Goal: Task Accomplishment & Management: Use online tool/utility

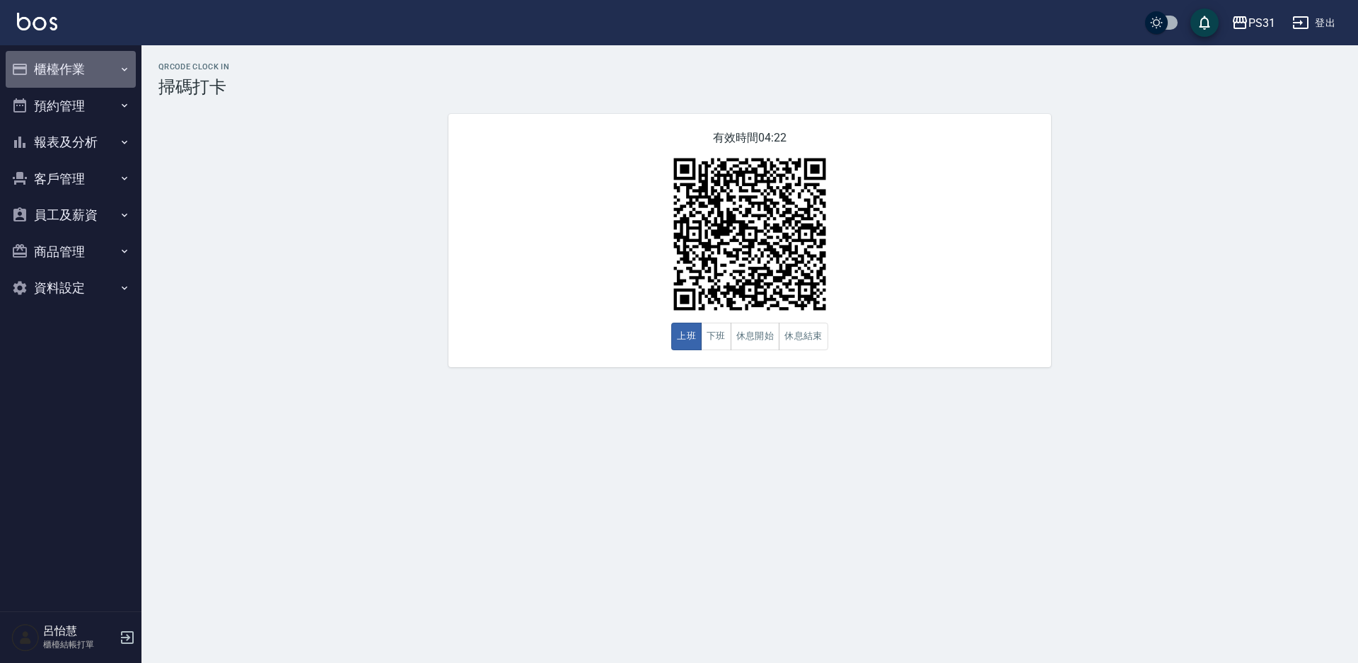
click at [53, 77] on button "櫃檯作業" at bounding box center [71, 69] width 130 height 37
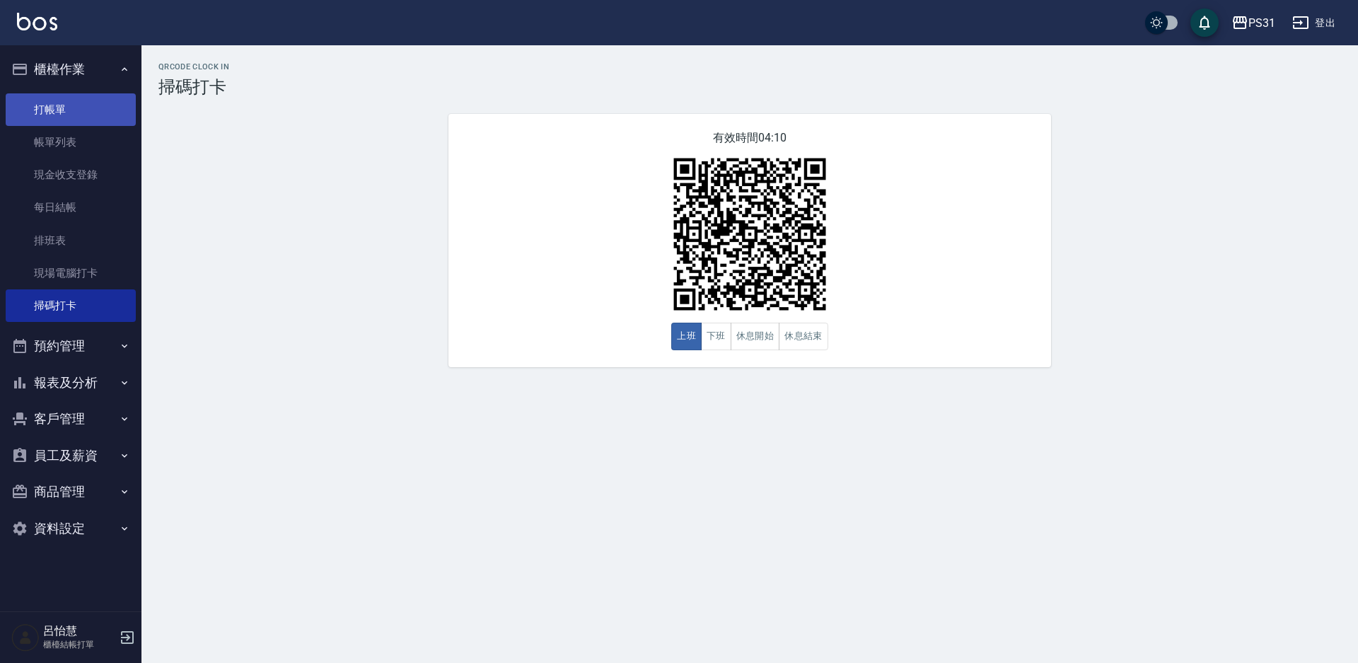
click at [47, 106] on link "打帳單" at bounding box center [71, 109] width 130 height 33
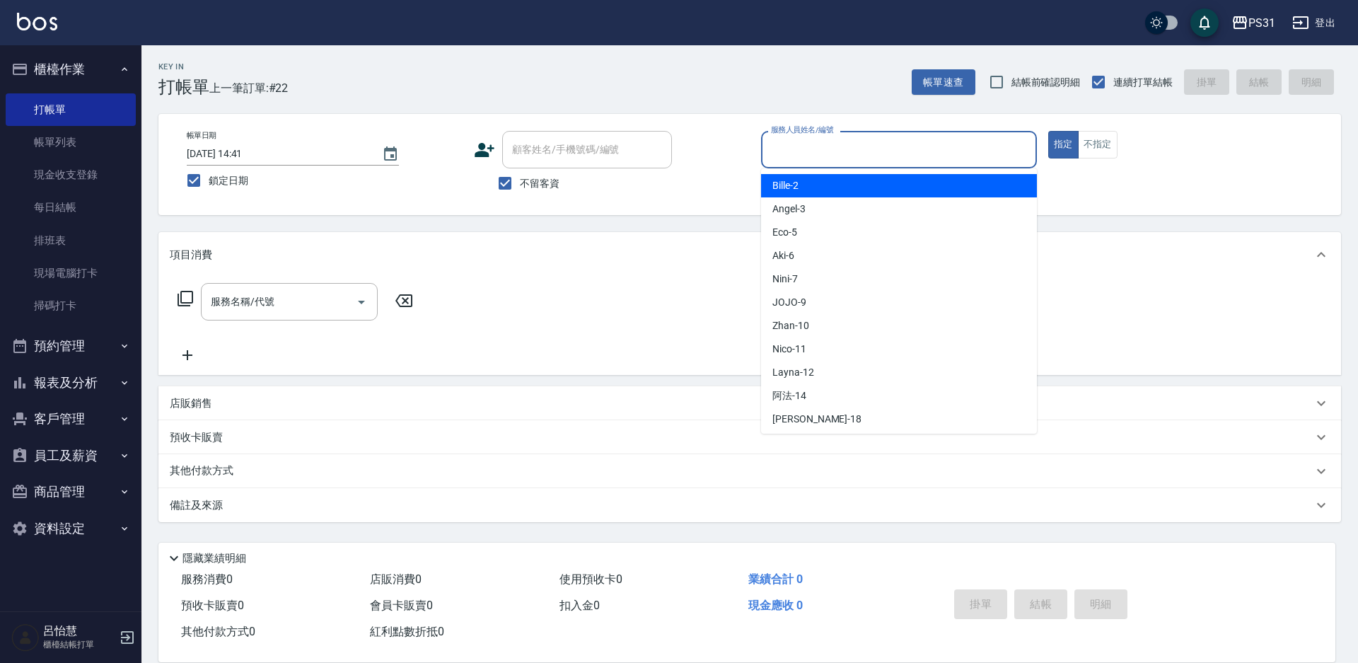
click at [926, 160] on input "服務人員姓名/編號" at bounding box center [898, 149] width 263 height 25
type input "Eco-5"
type button "true"
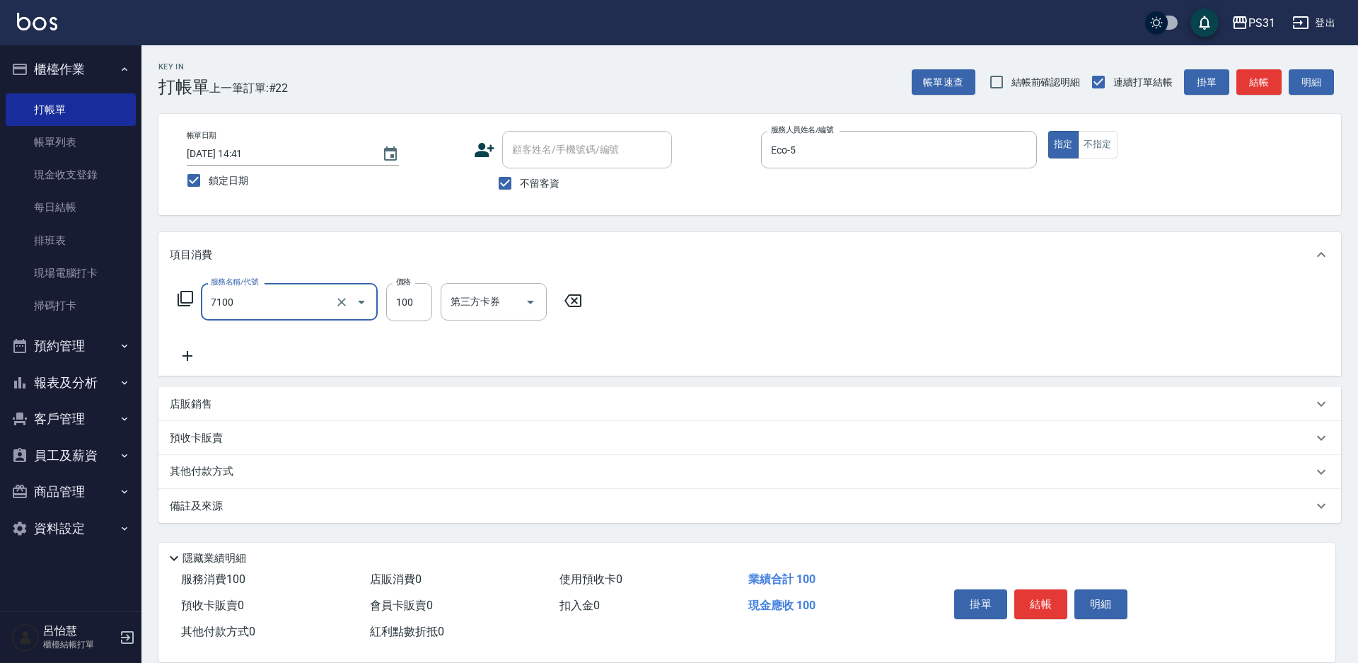
type input "造型(7100)"
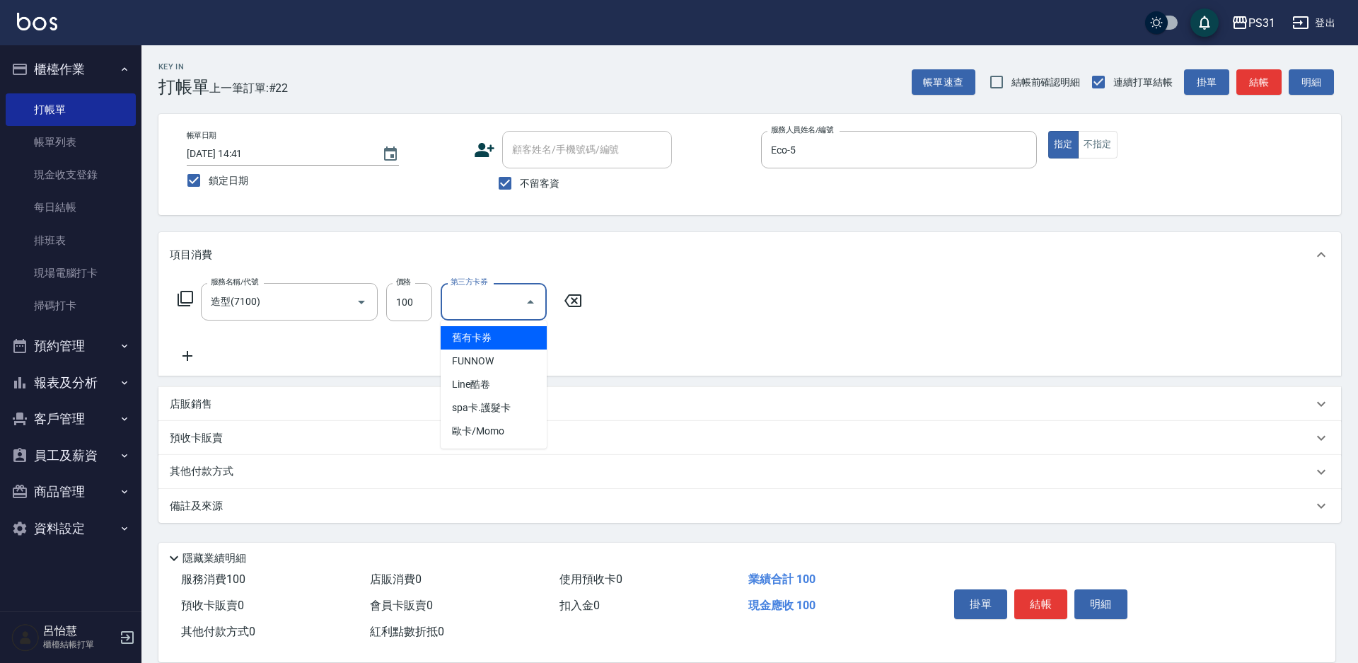
type input "舊有卡券"
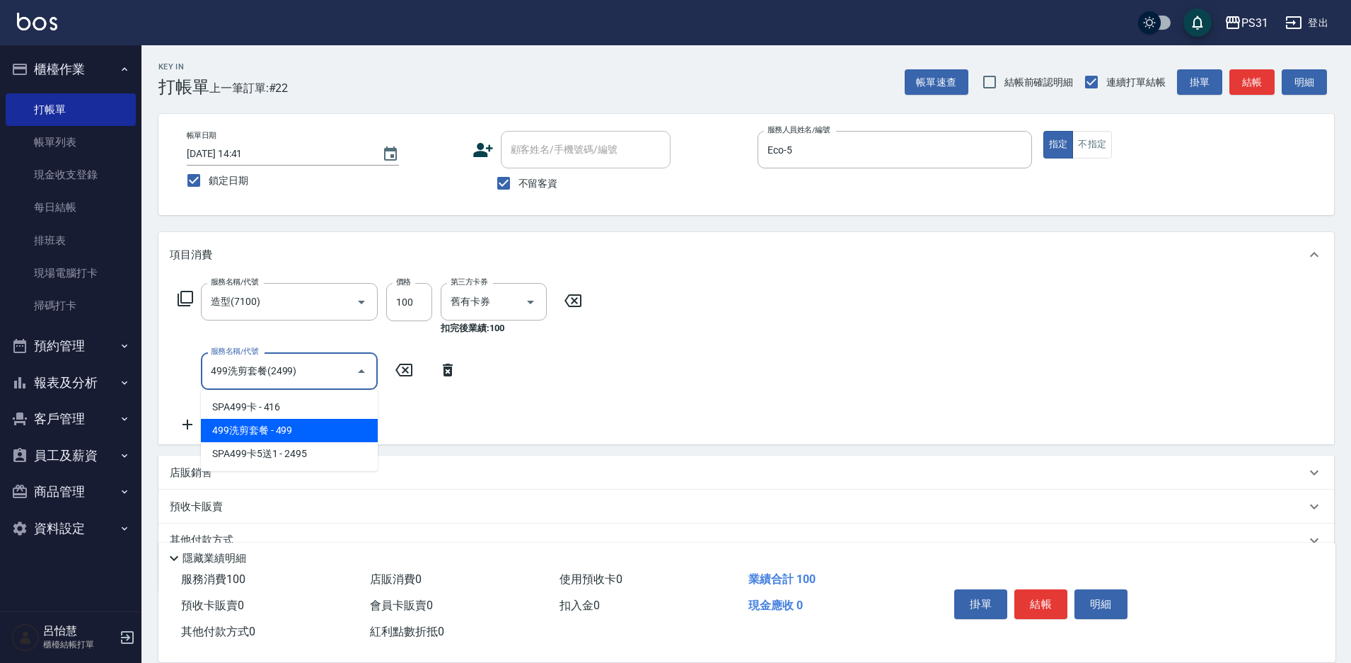
type input "499洗剪套餐(2499)"
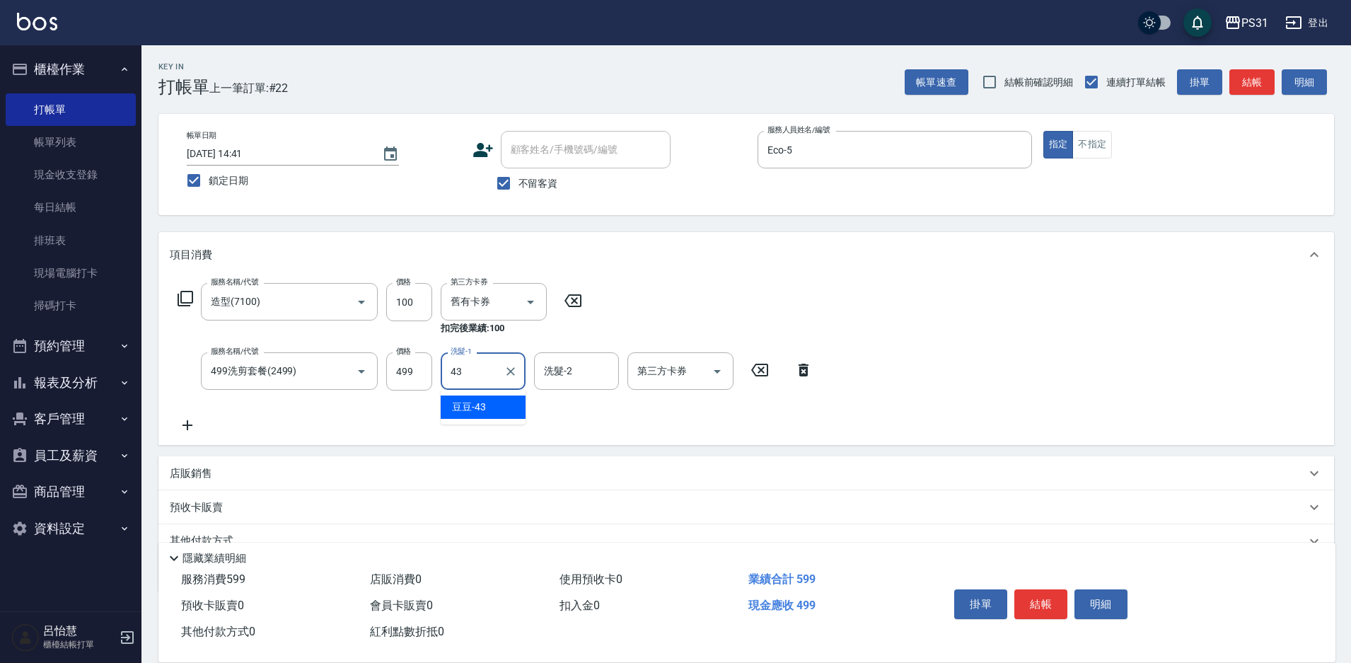
type input "豆豆-43"
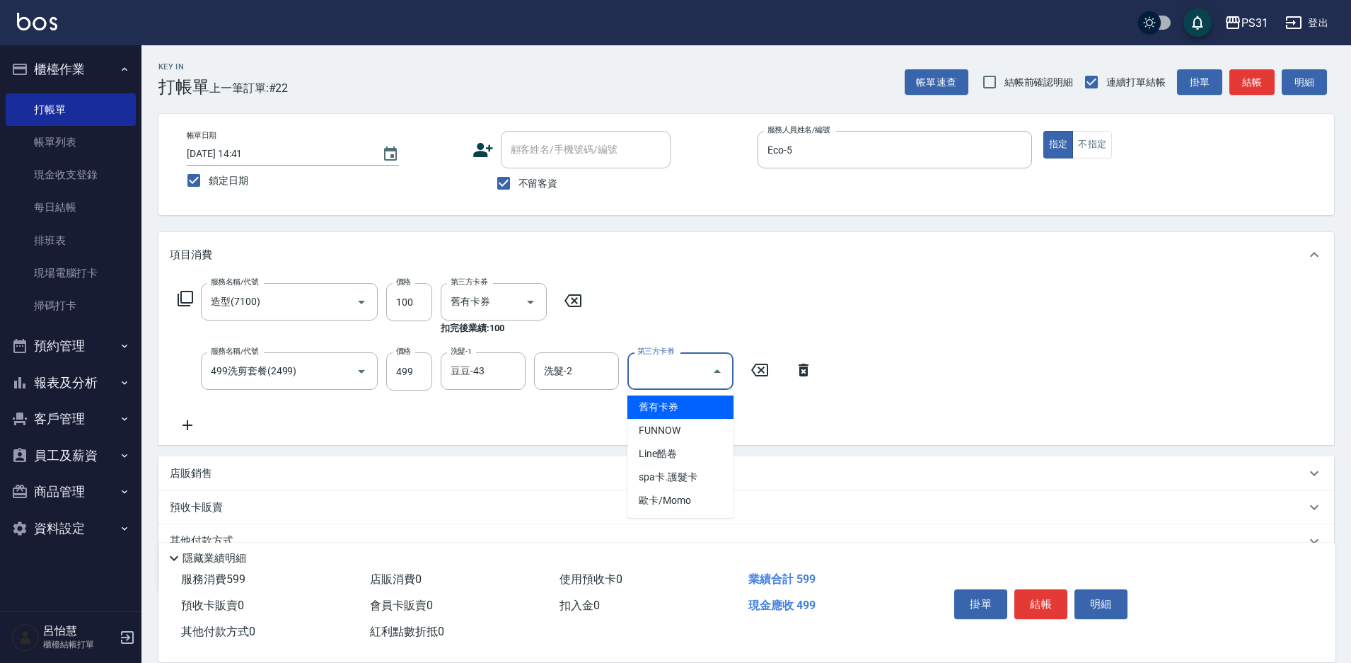
type input "舊有卡券"
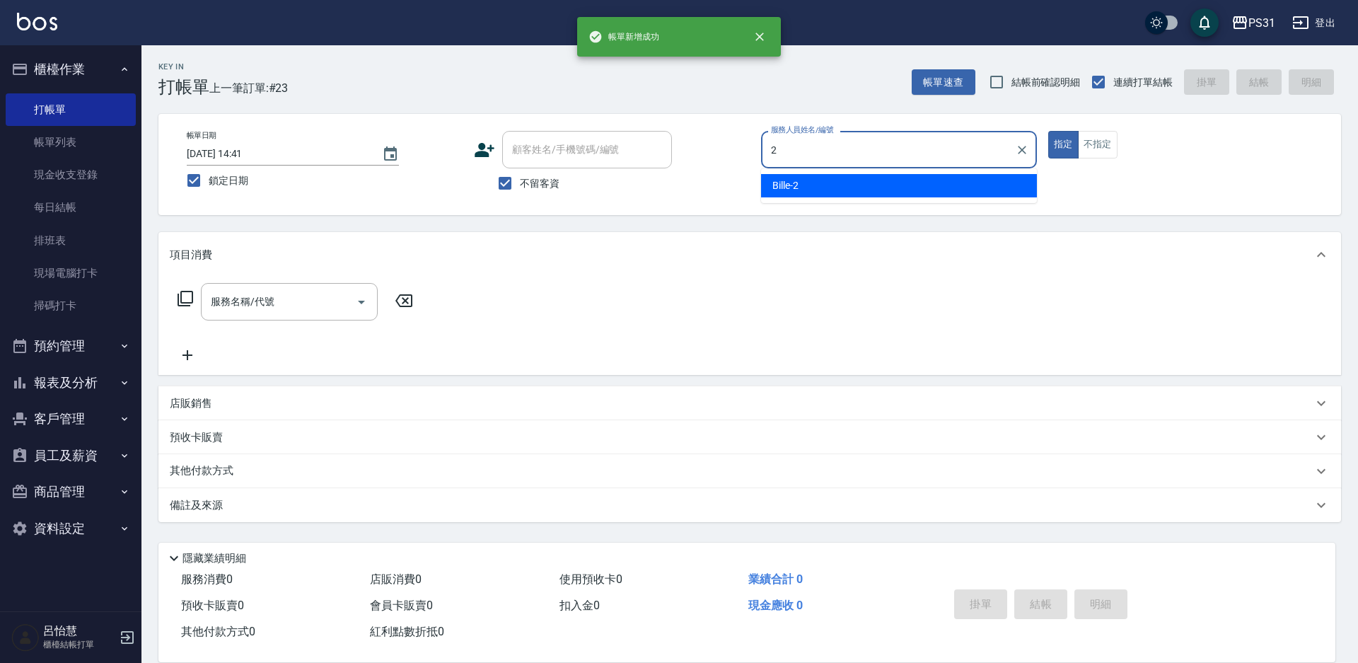
type input "Bille-2"
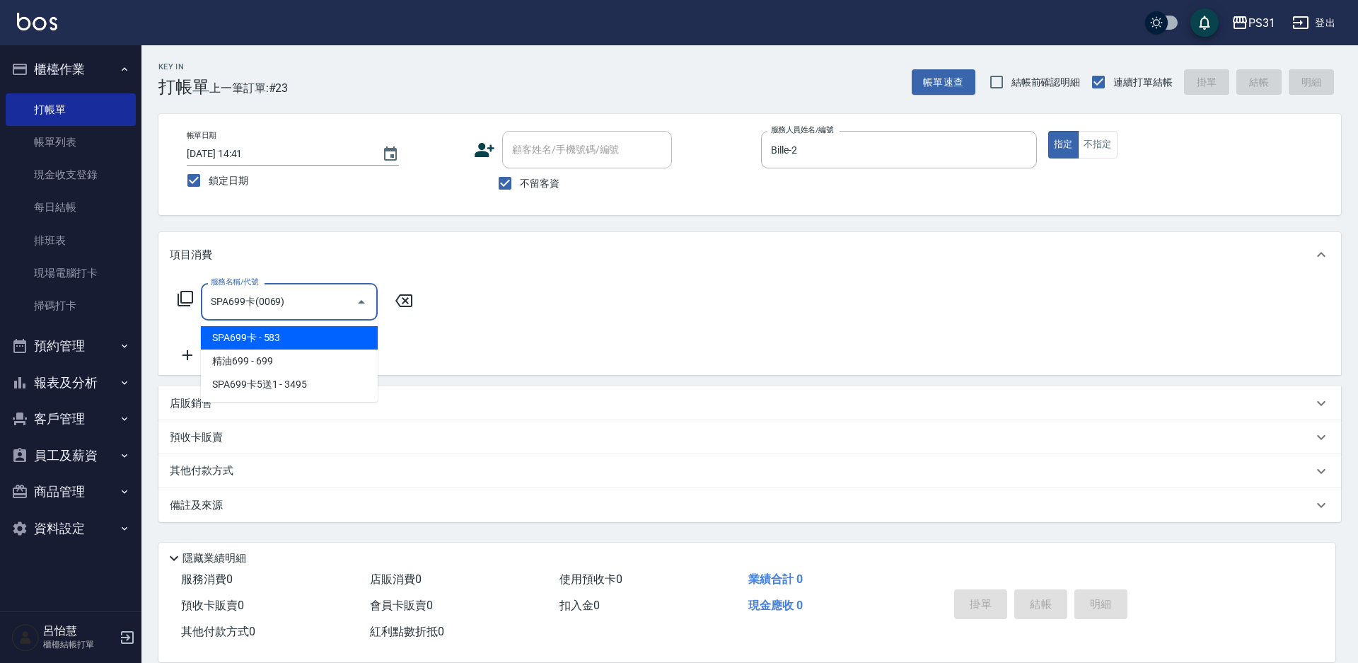
type input "SPA699卡(0069)"
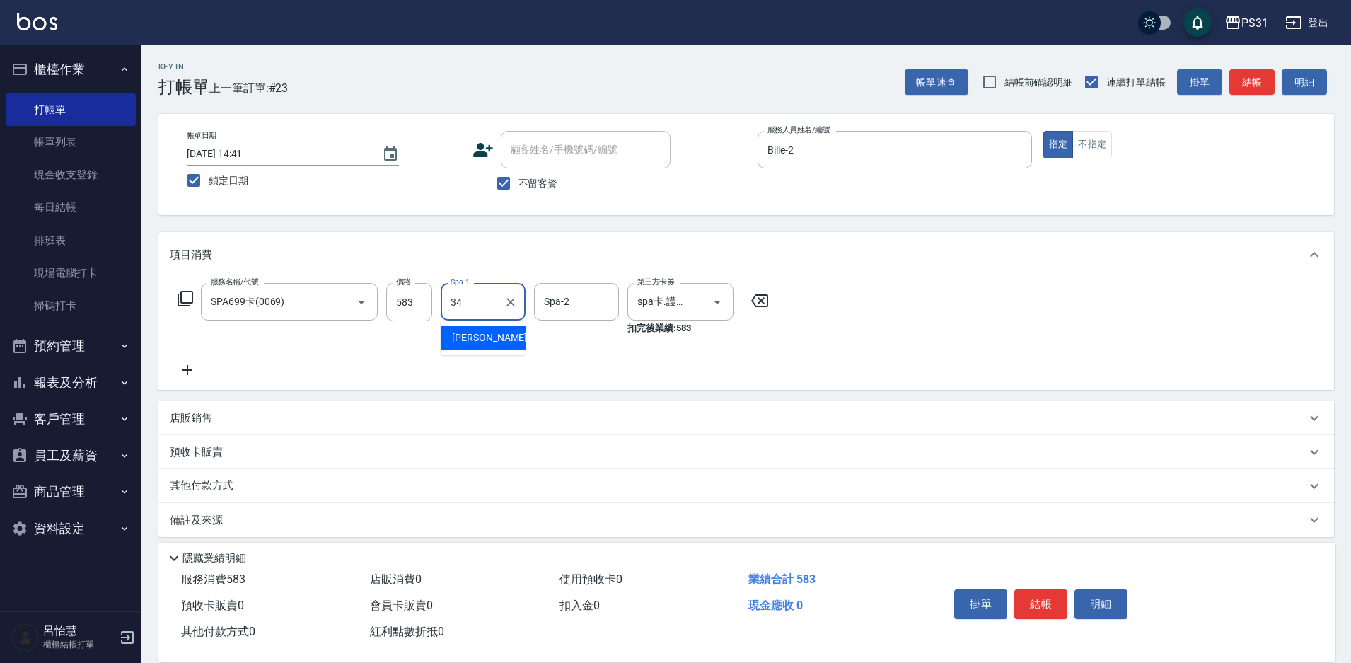
type input "[PERSON_NAME]-34"
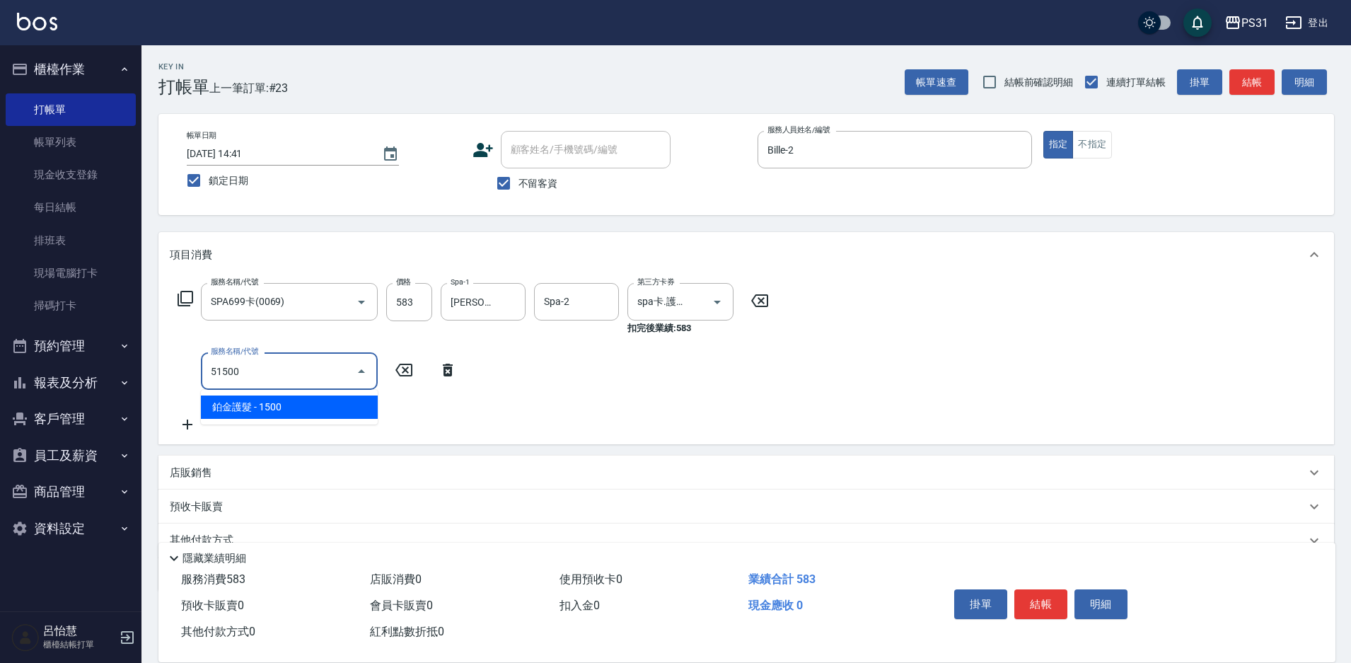
type input "51500"
click at [452, 367] on icon at bounding box center [448, 370] width 10 height 13
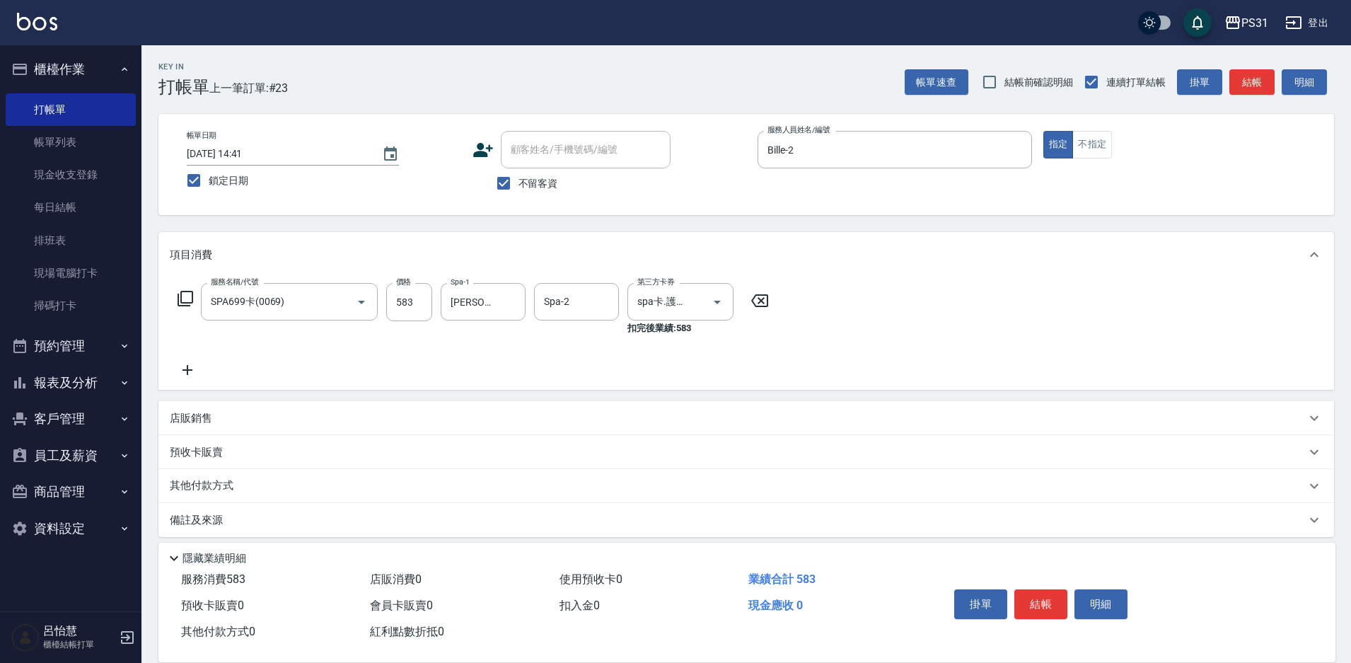
click at [191, 368] on icon at bounding box center [187, 369] width 35 height 17
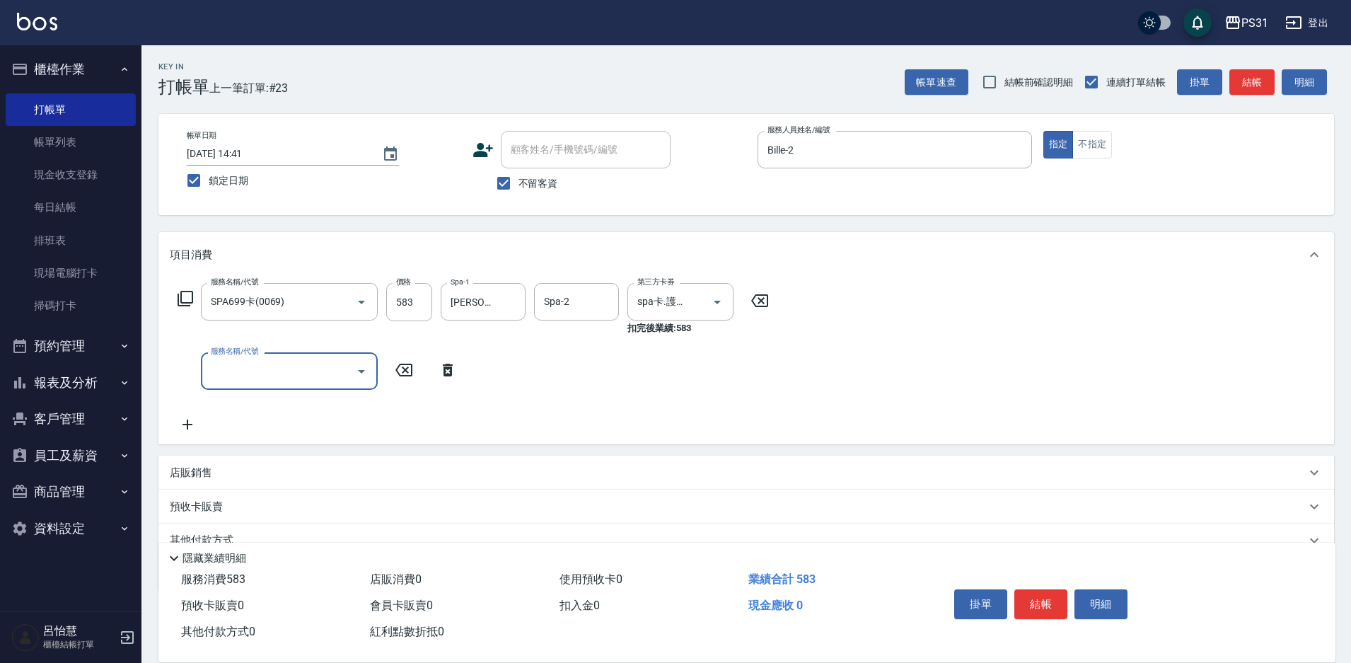
click at [443, 370] on icon at bounding box center [447, 369] width 35 height 17
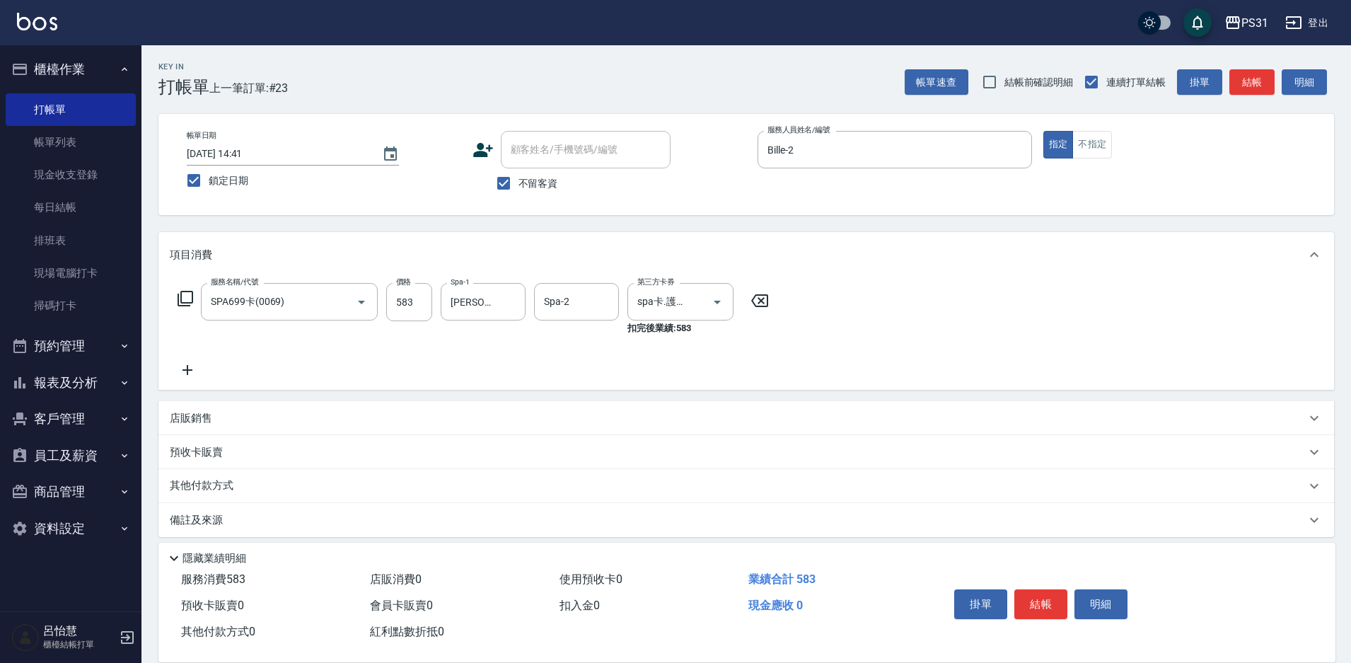
click at [192, 293] on icon at bounding box center [186, 299] width 16 height 16
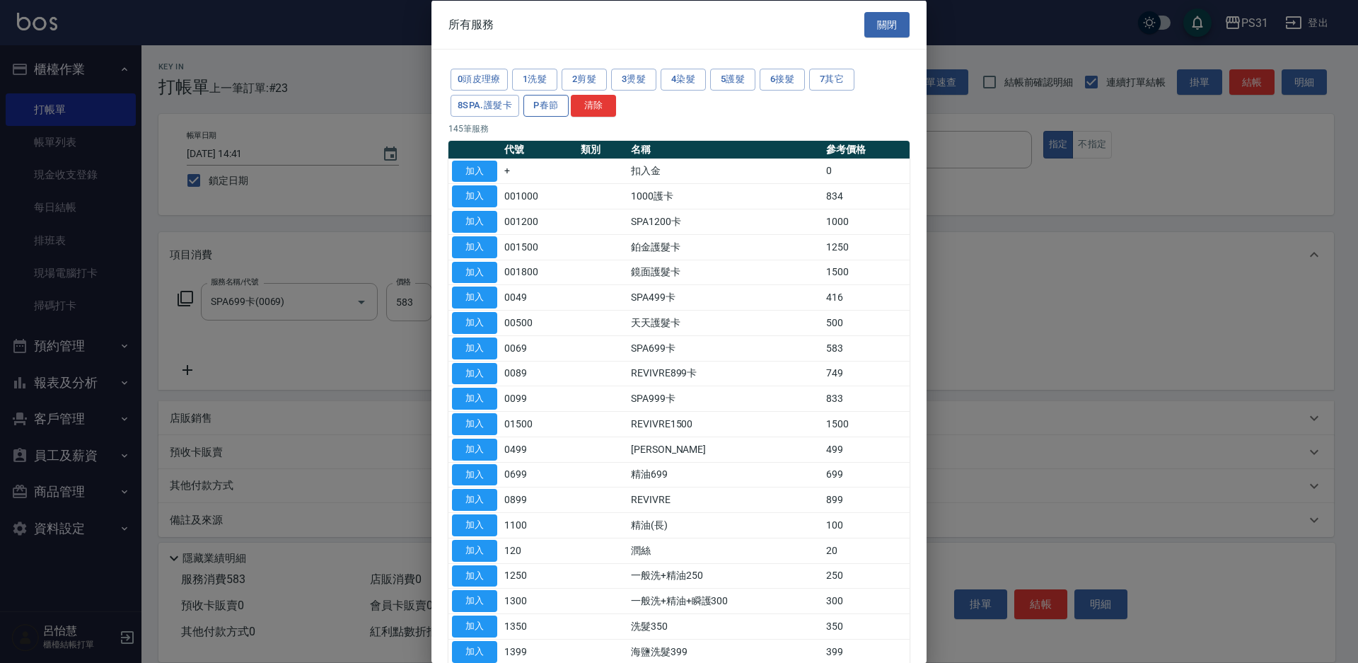
click at [552, 110] on button "P春節" at bounding box center [545, 105] width 45 height 22
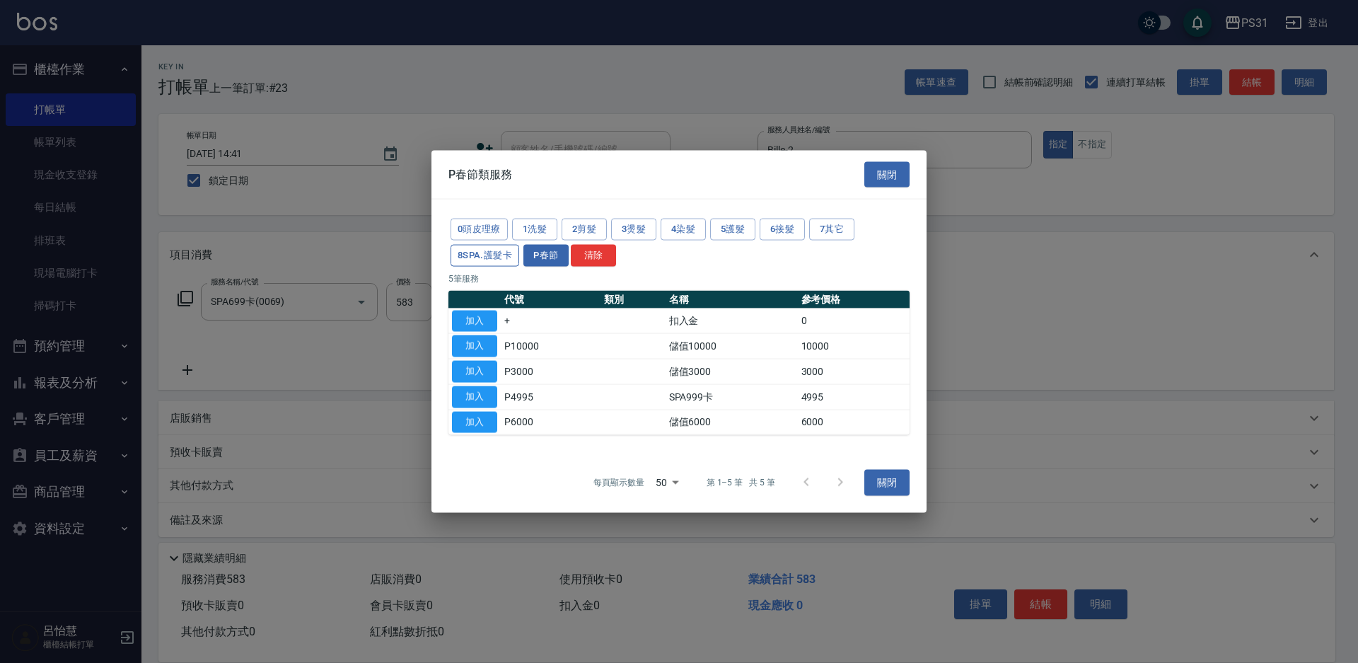
click at [503, 251] on button "8SPA.護髮卡" at bounding box center [485, 255] width 69 height 22
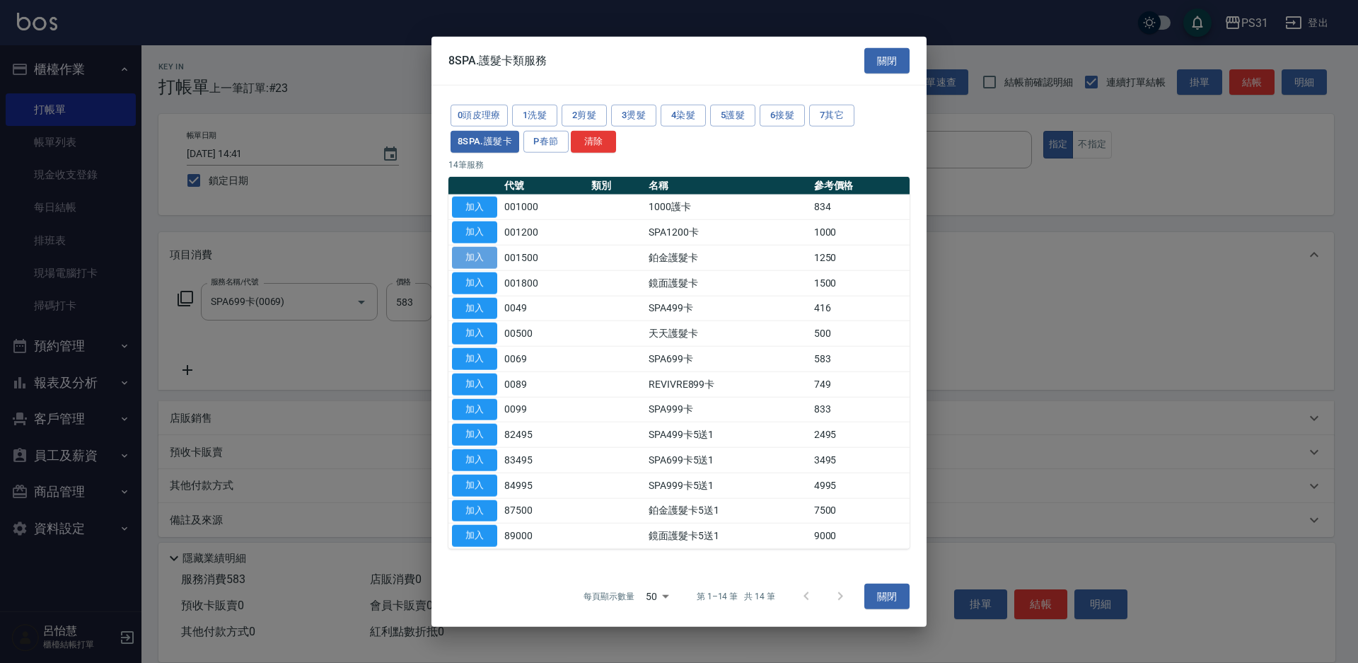
click at [489, 257] on button "加入" at bounding box center [474, 258] width 45 height 22
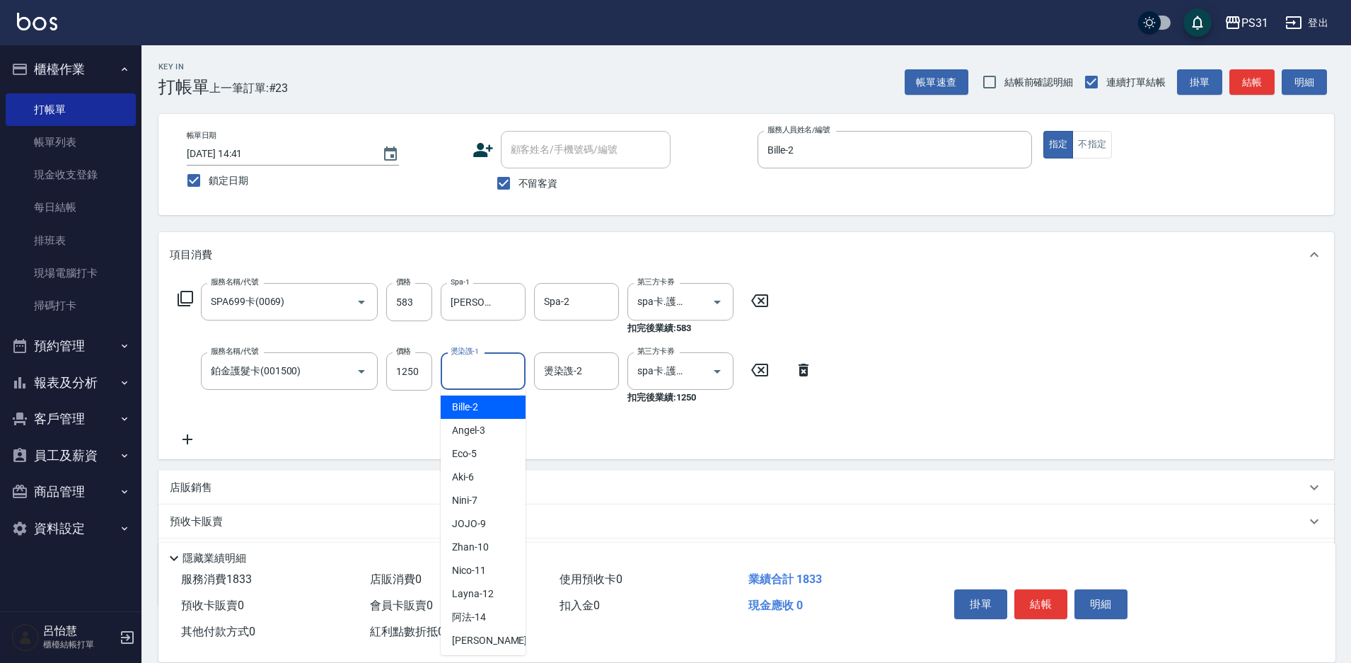
click at [463, 365] on div "燙染謢-1 燙染謢-1" at bounding box center [483, 370] width 85 height 37
type input "[PERSON_NAME]-34"
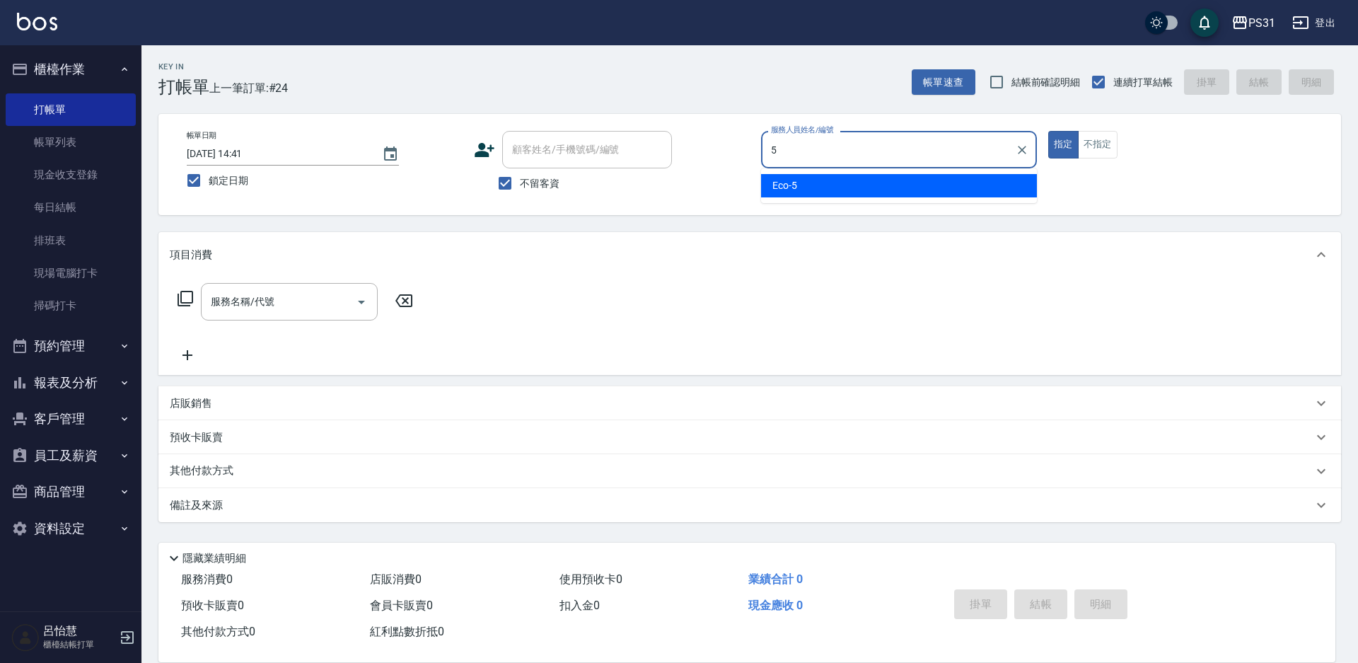
type input "Eco-5"
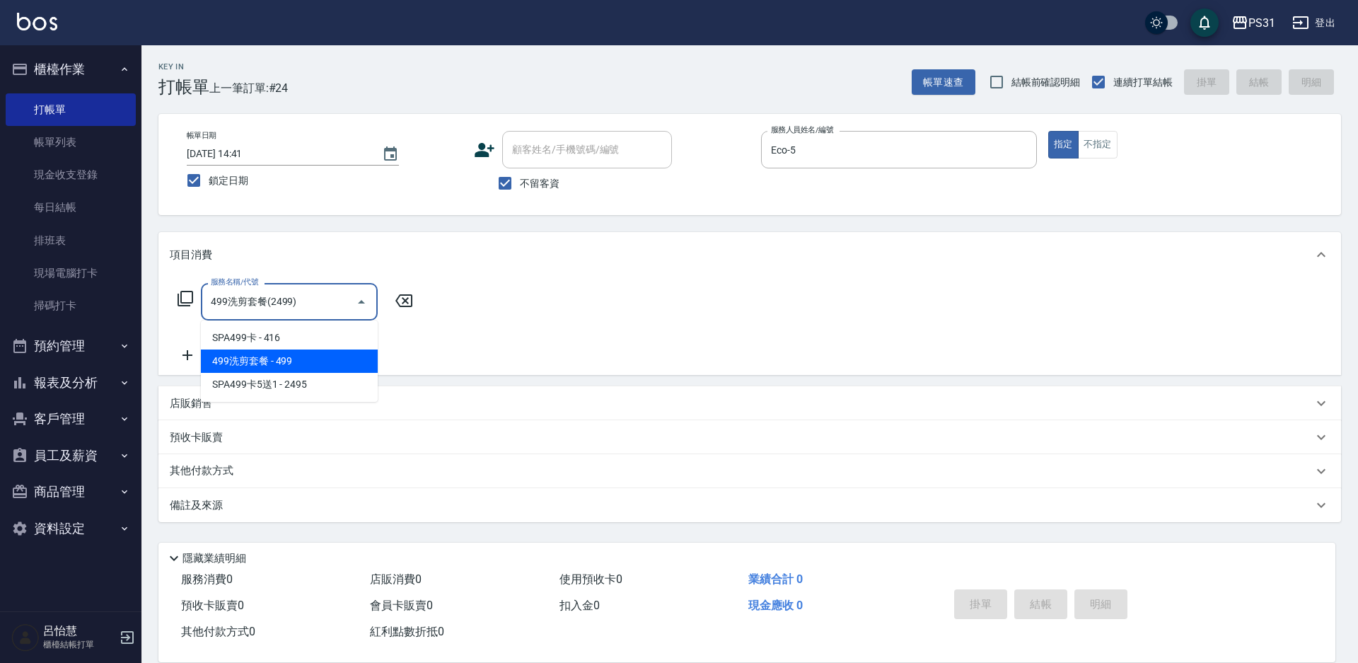
type input "499洗剪套餐(2499)"
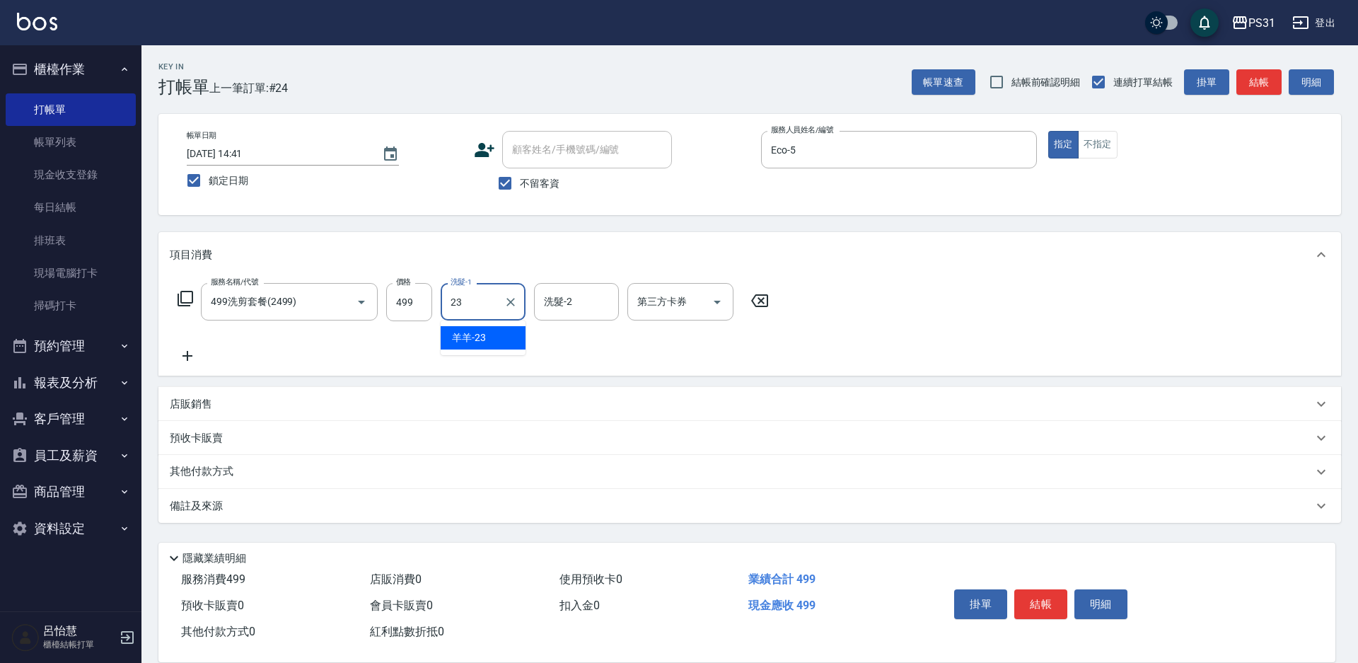
type input "羊羊-23"
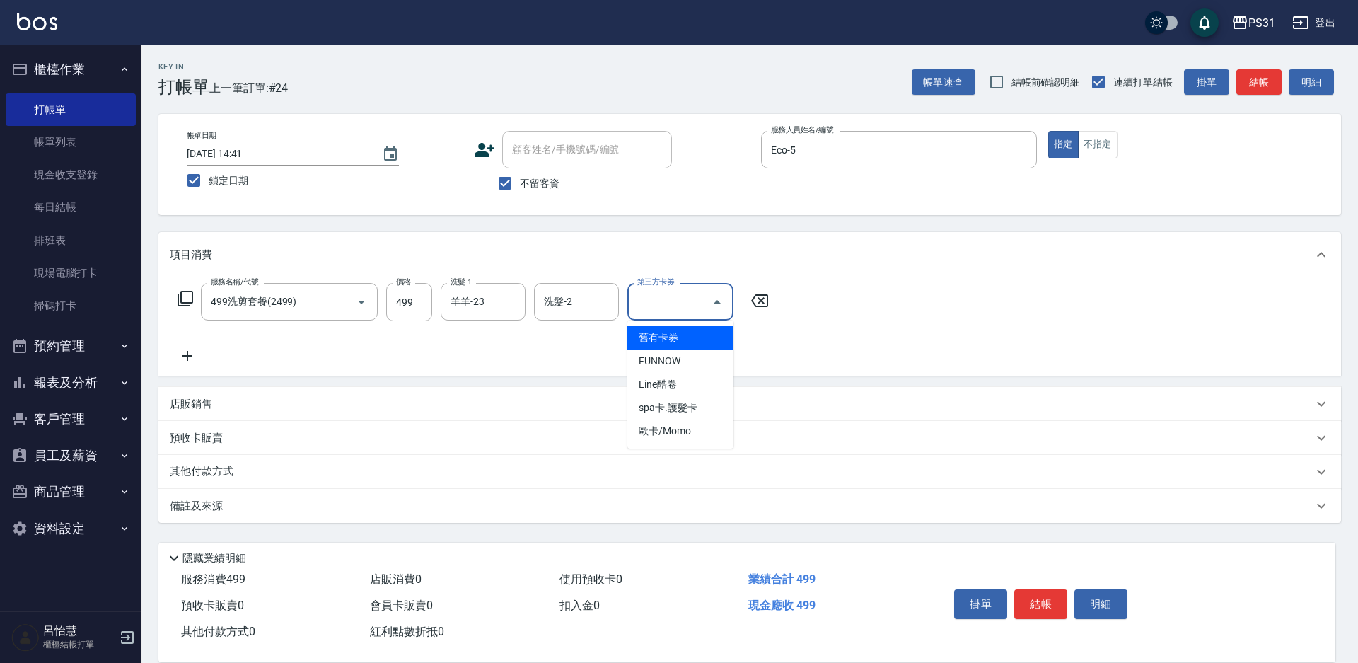
type input "舊有卡券"
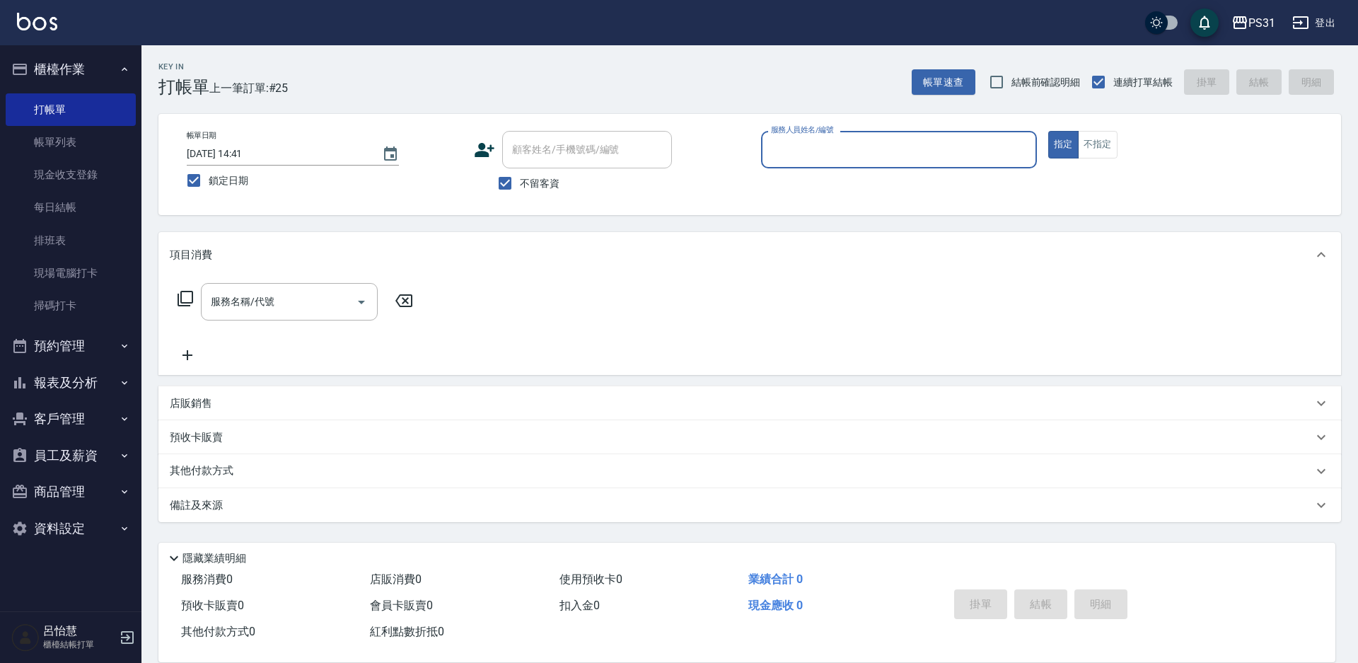
click at [95, 383] on button "報表及分析" at bounding box center [71, 382] width 130 height 37
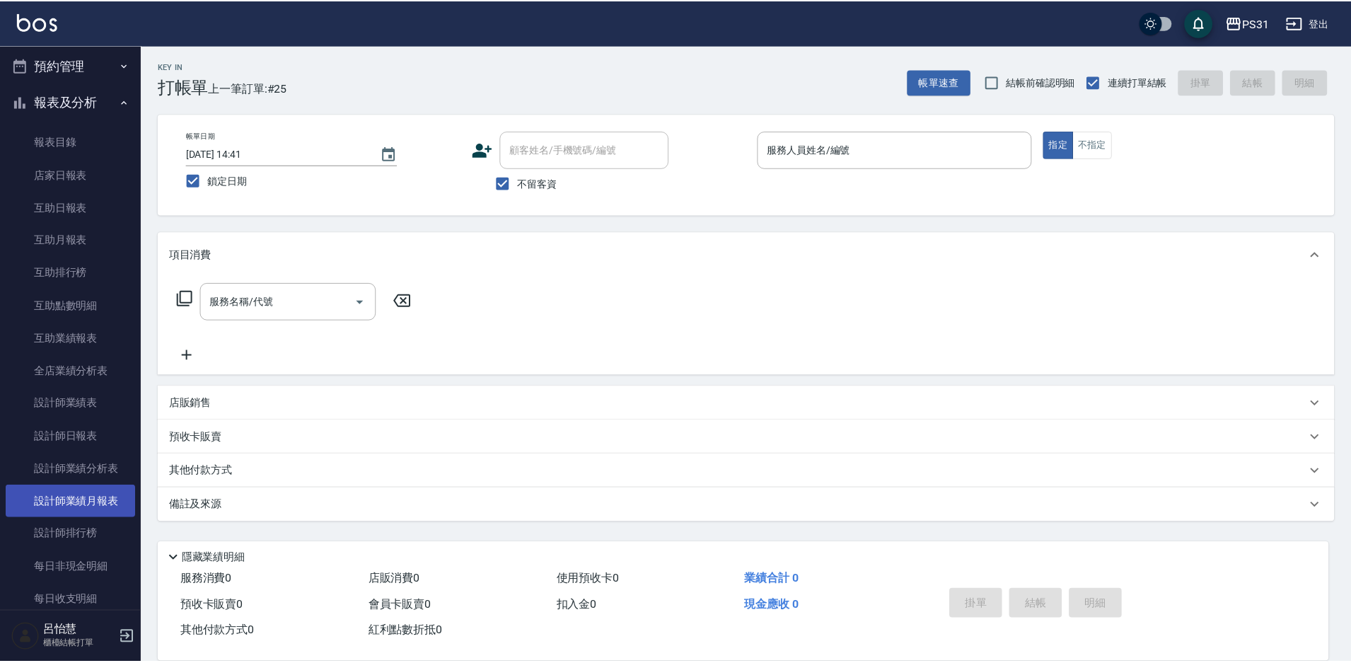
scroll to position [283, 0]
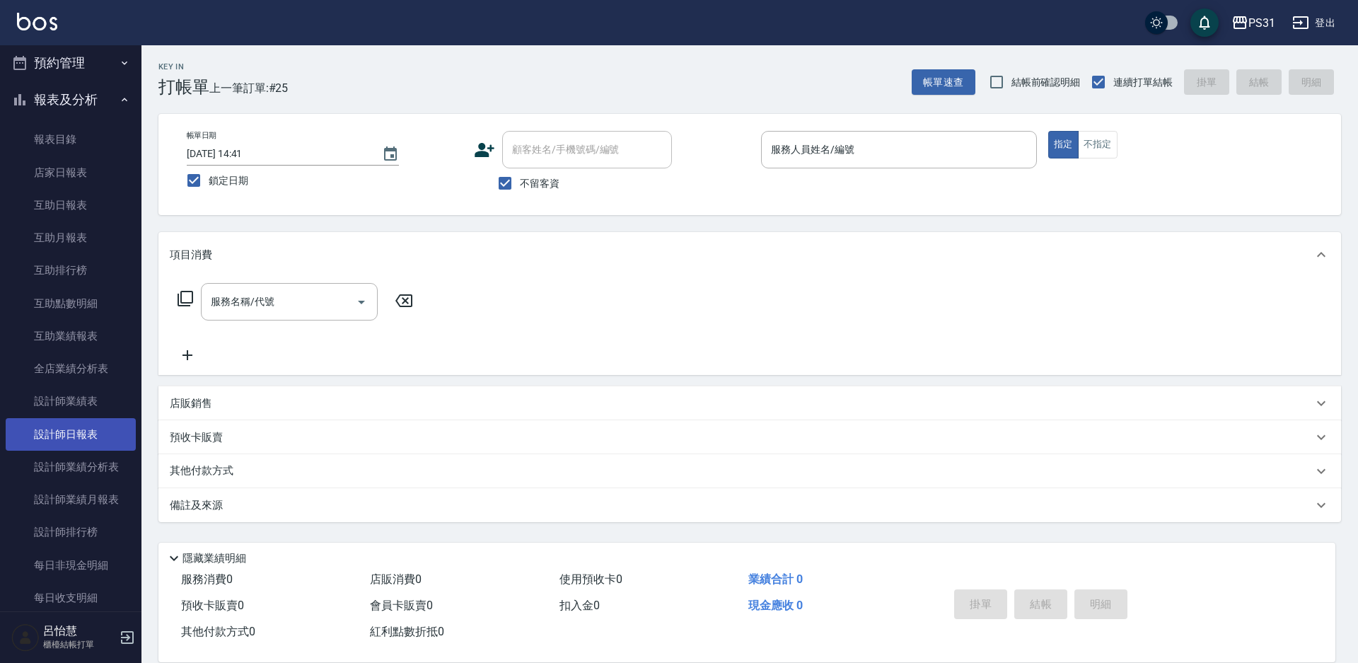
click at [62, 426] on link "設計師日報表" at bounding box center [71, 434] width 130 height 33
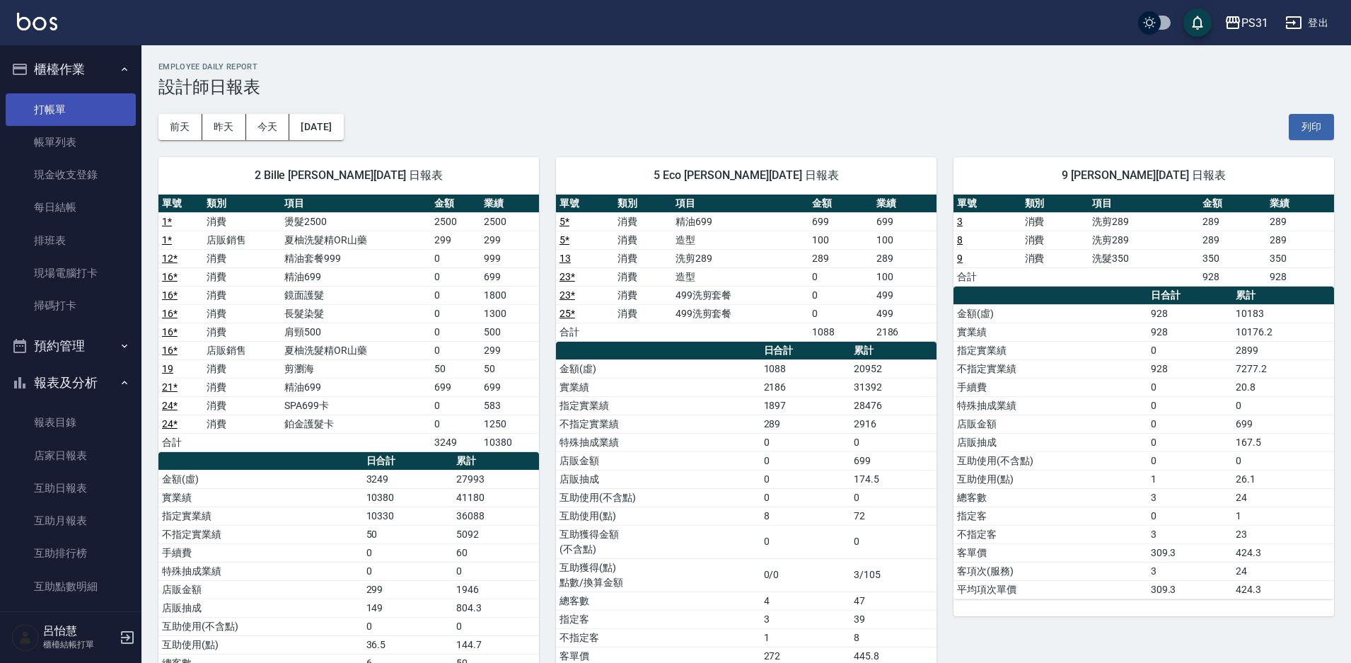
click at [72, 109] on link "打帳單" at bounding box center [71, 109] width 130 height 33
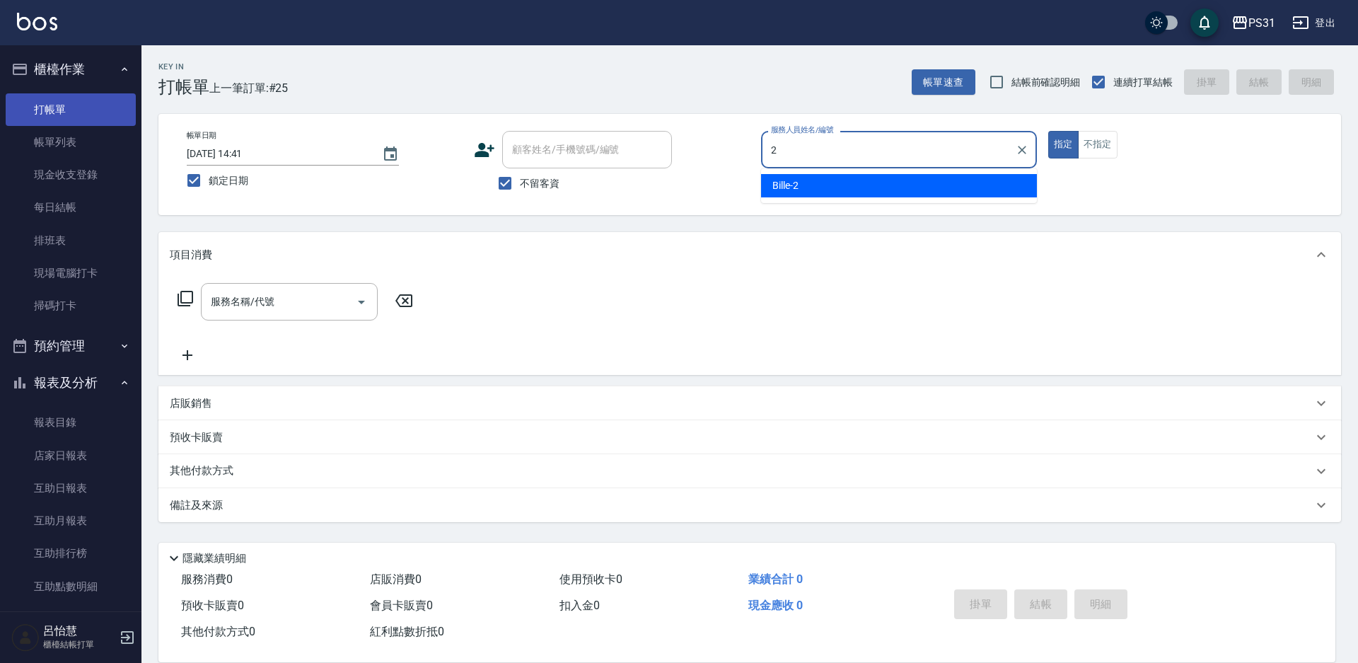
type input "Bille-2"
type button "true"
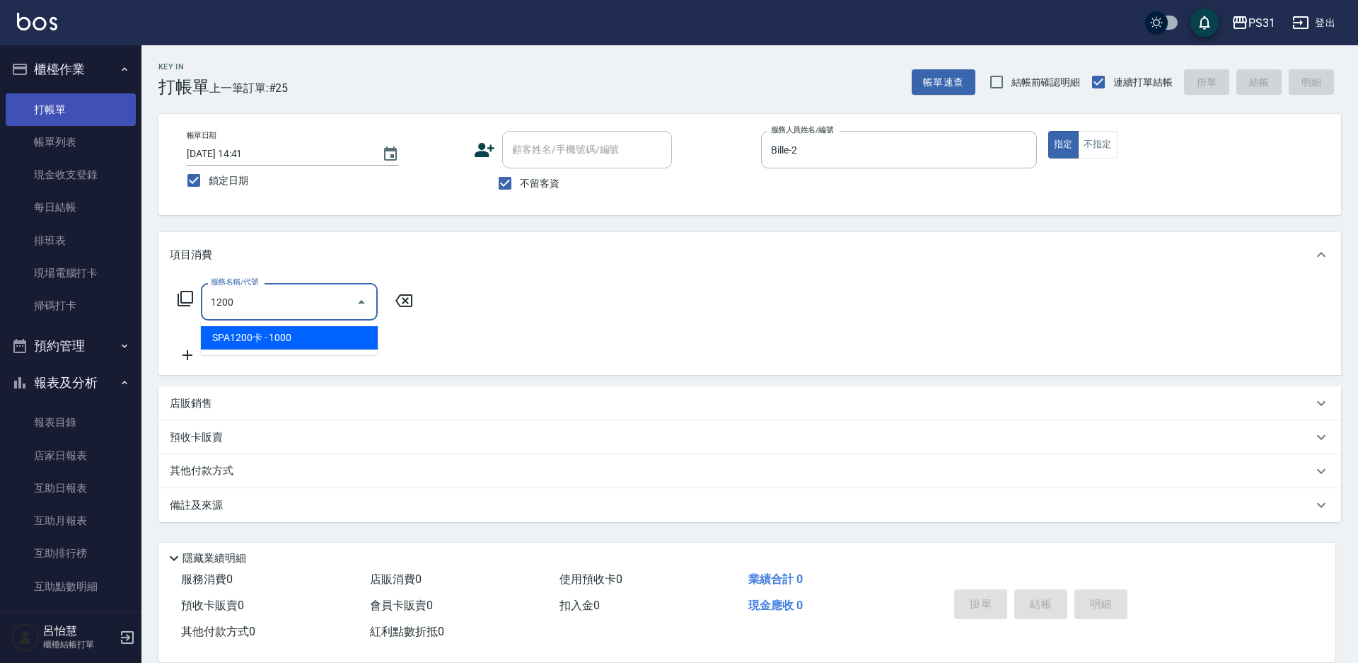
type input "SPA1200卡(001200)"
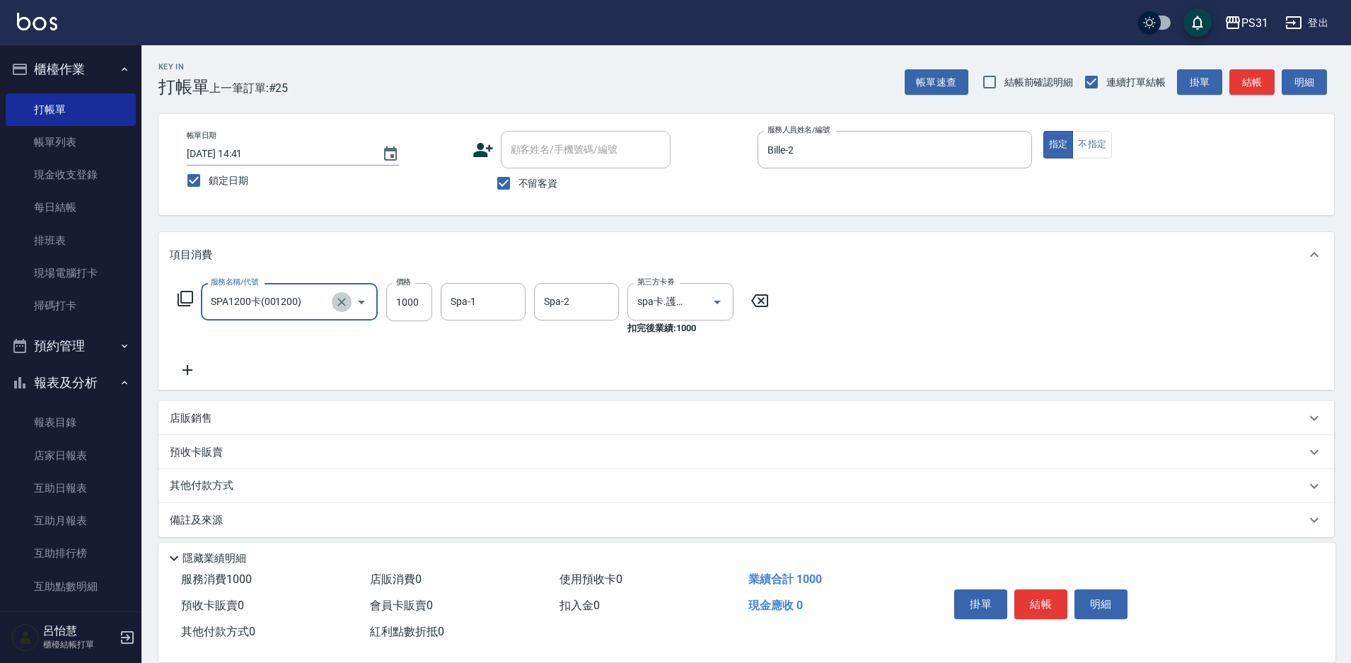
click at [338, 303] on icon "Clear" at bounding box center [342, 302] width 14 height 14
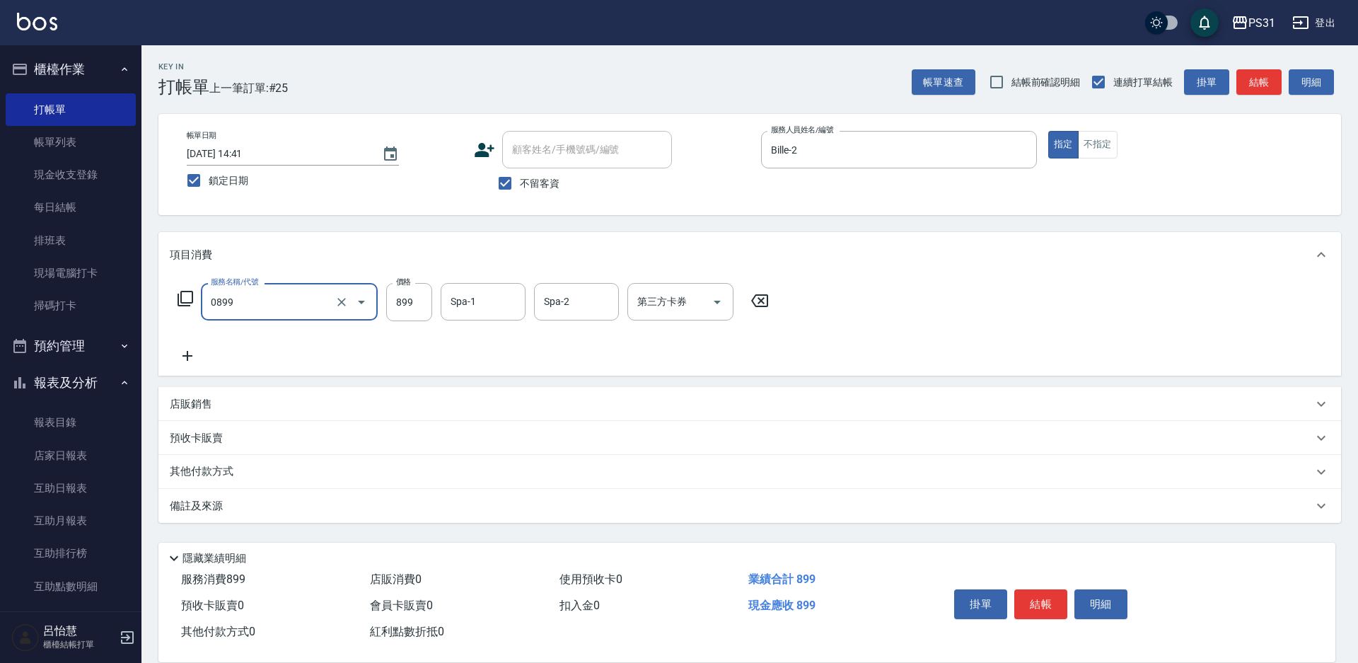
type input "REVIVRE(0899)"
type input "1200"
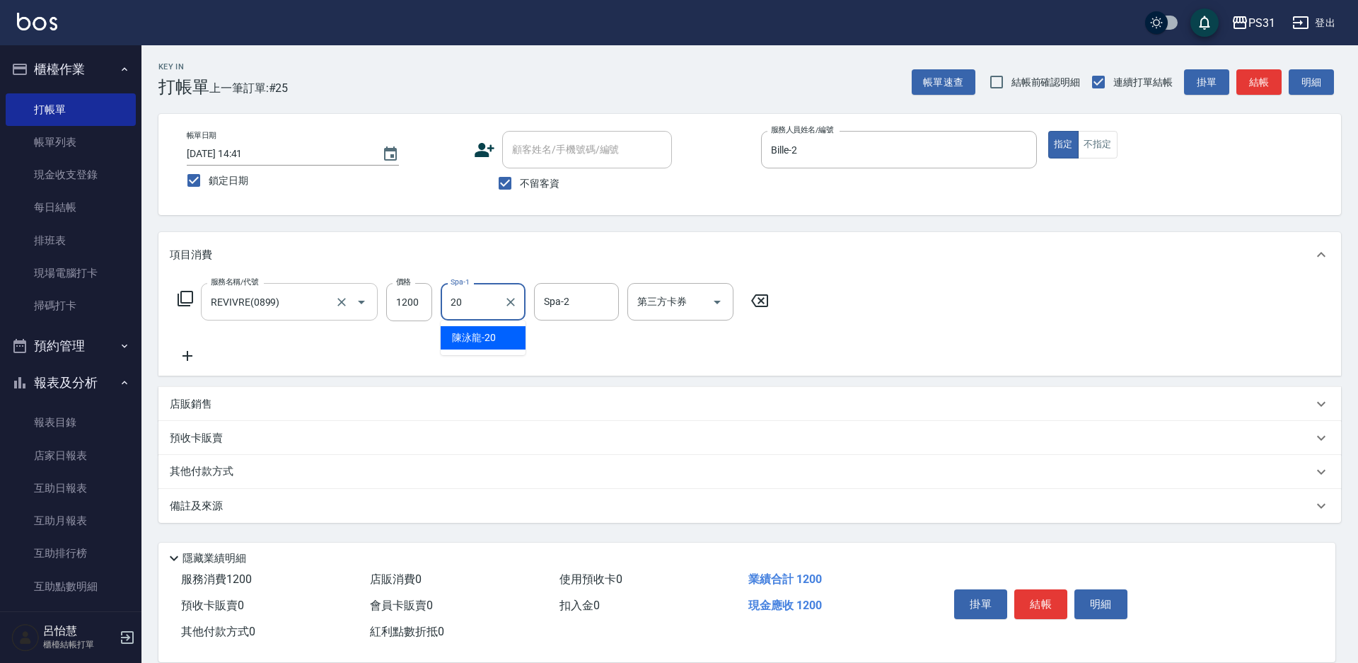
type input "陳泳龍-20"
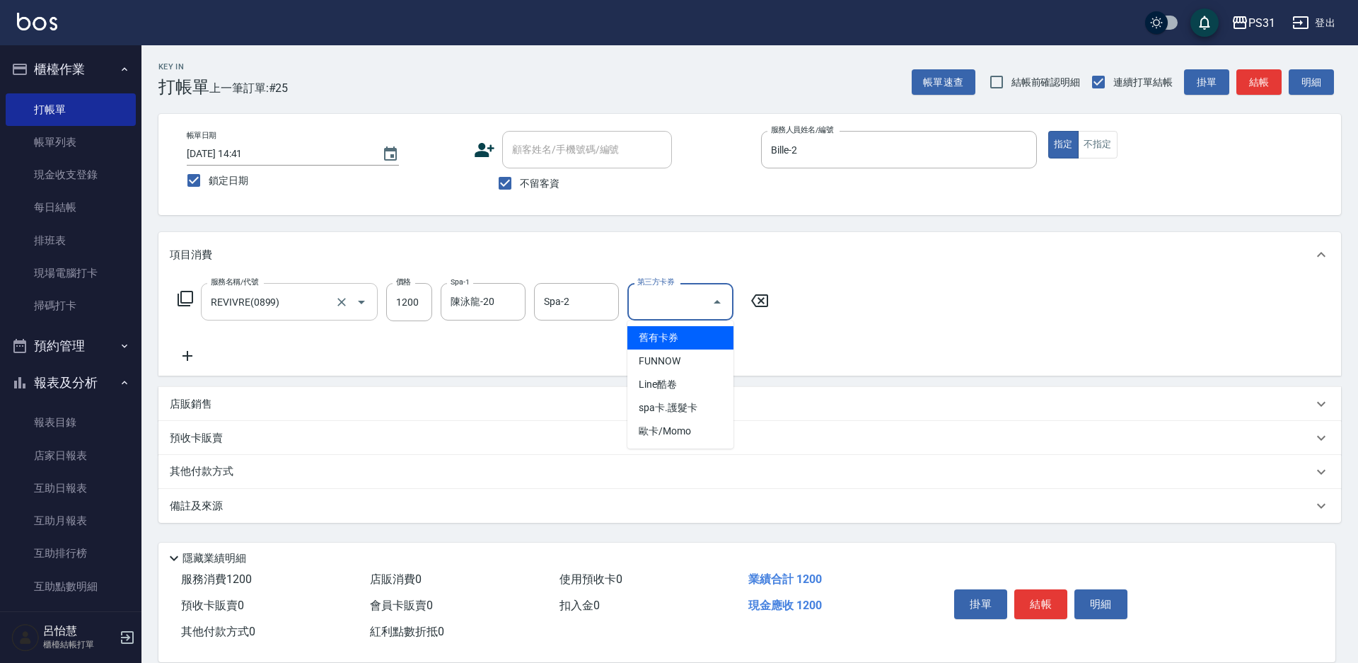
type input "舊有卡券"
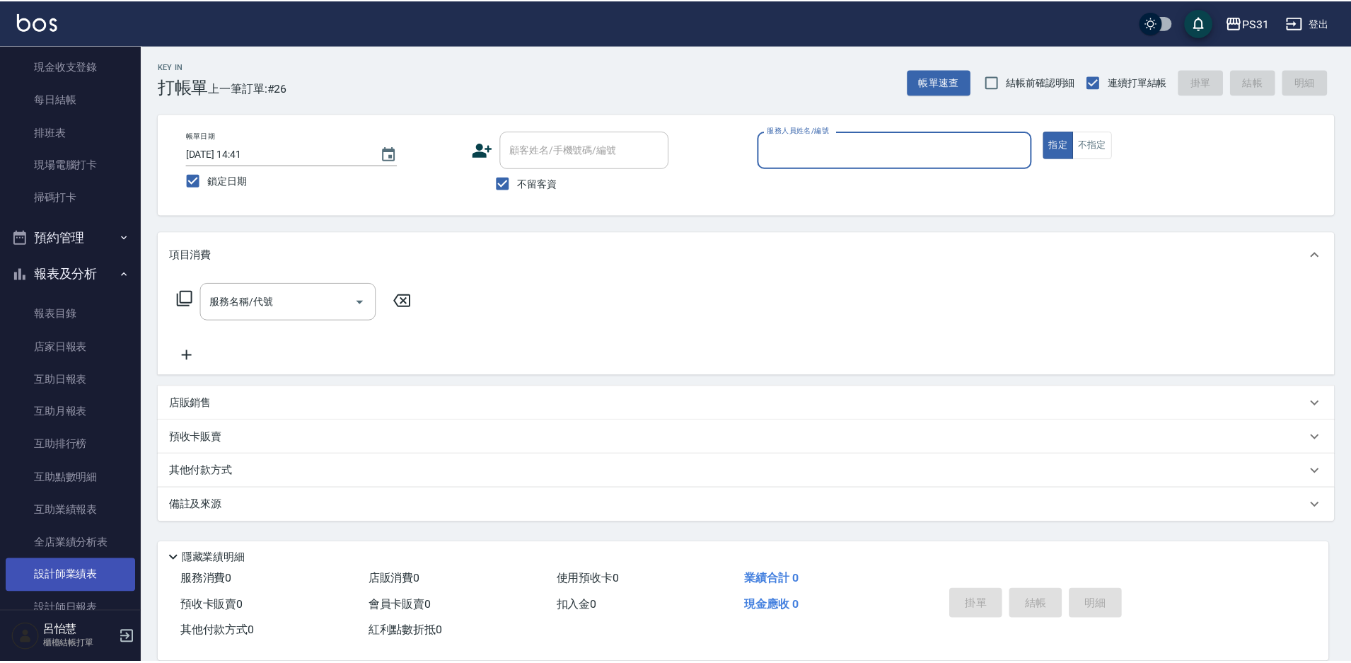
scroll to position [212, 0]
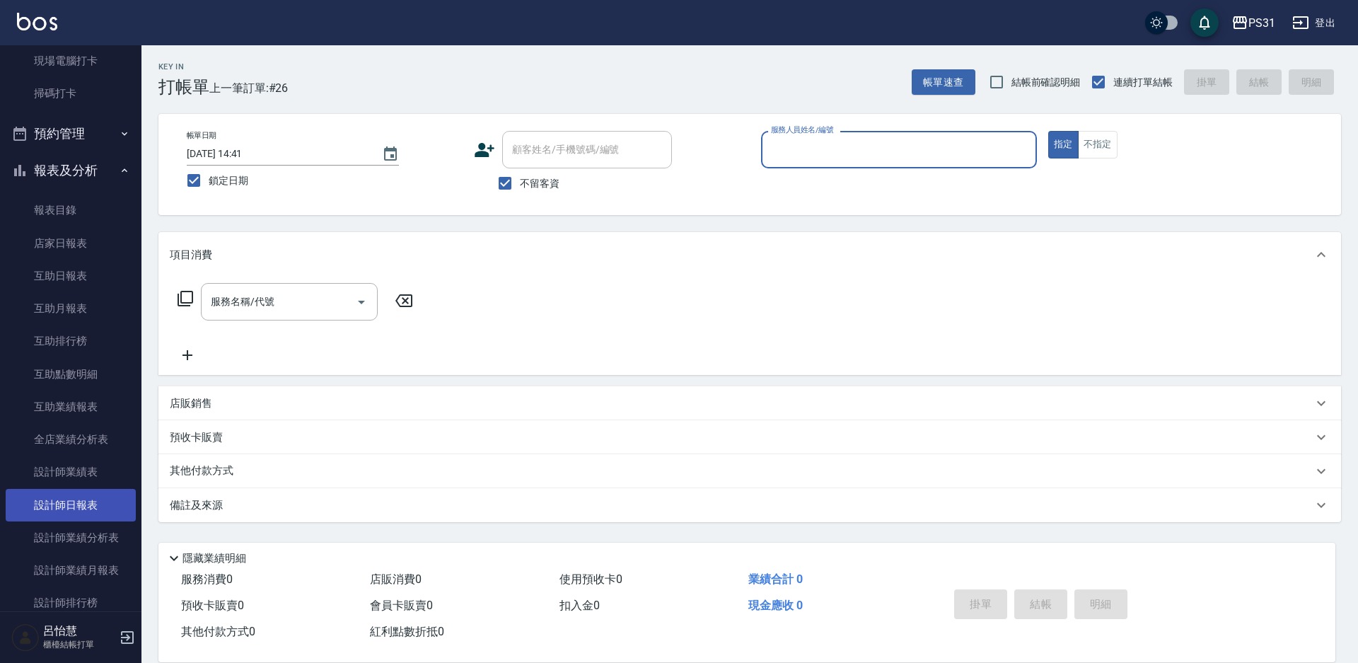
click at [74, 470] on link "設計師日報表" at bounding box center [71, 505] width 130 height 33
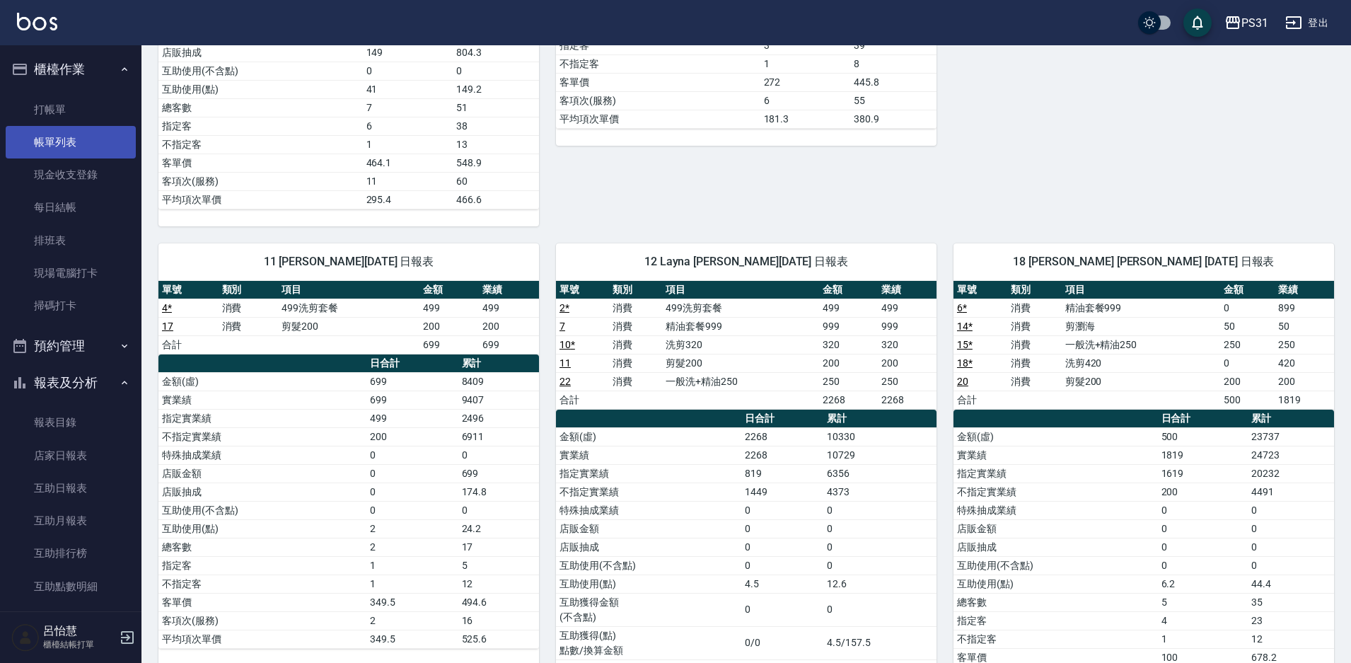
click at [67, 134] on link "帳單列表" at bounding box center [71, 142] width 130 height 33
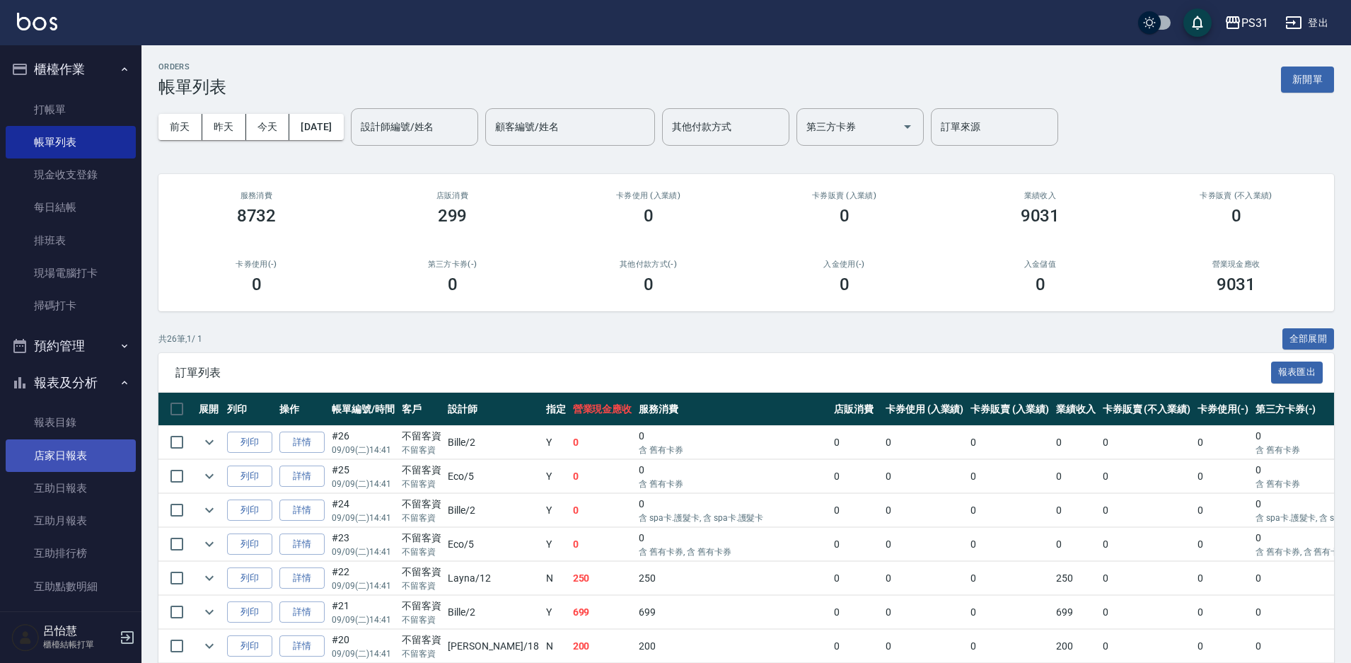
click at [75, 458] on link "店家日報表" at bounding box center [71, 455] width 130 height 33
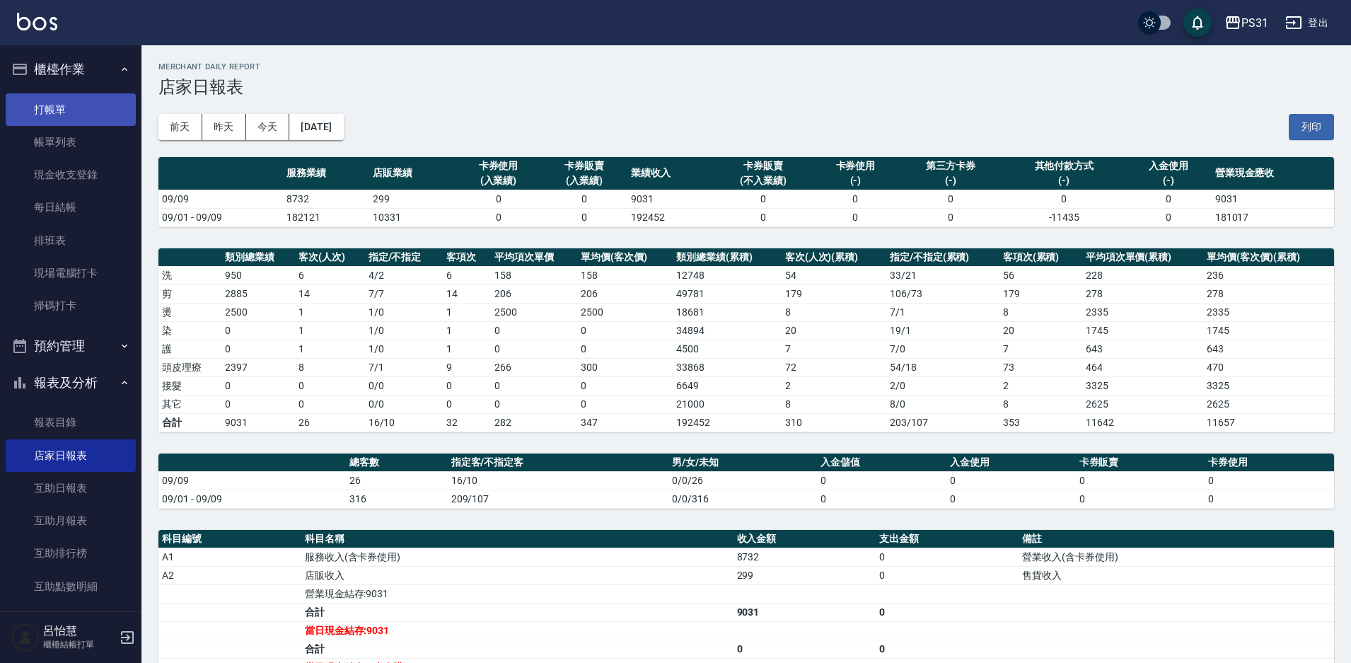
click at [66, 103] on link "打帳單" at bounding box center [71, 109] width 130 height 33
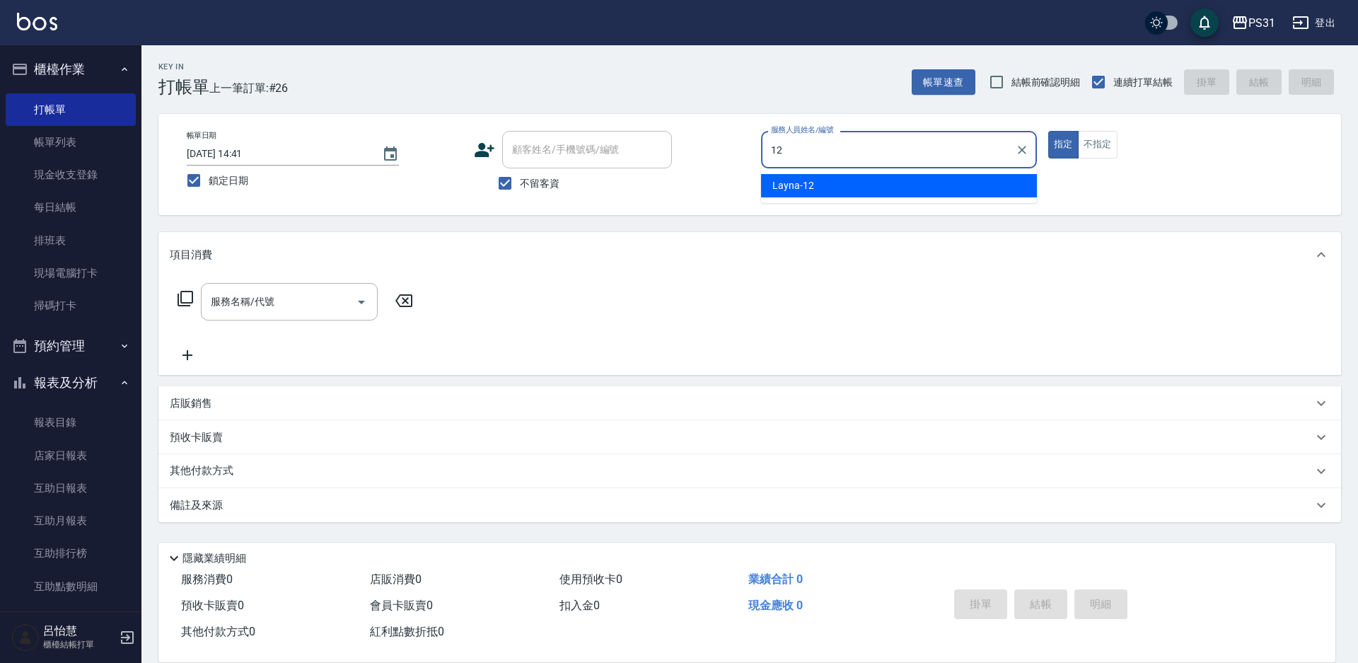
type input "Layna-12"
type button "true"
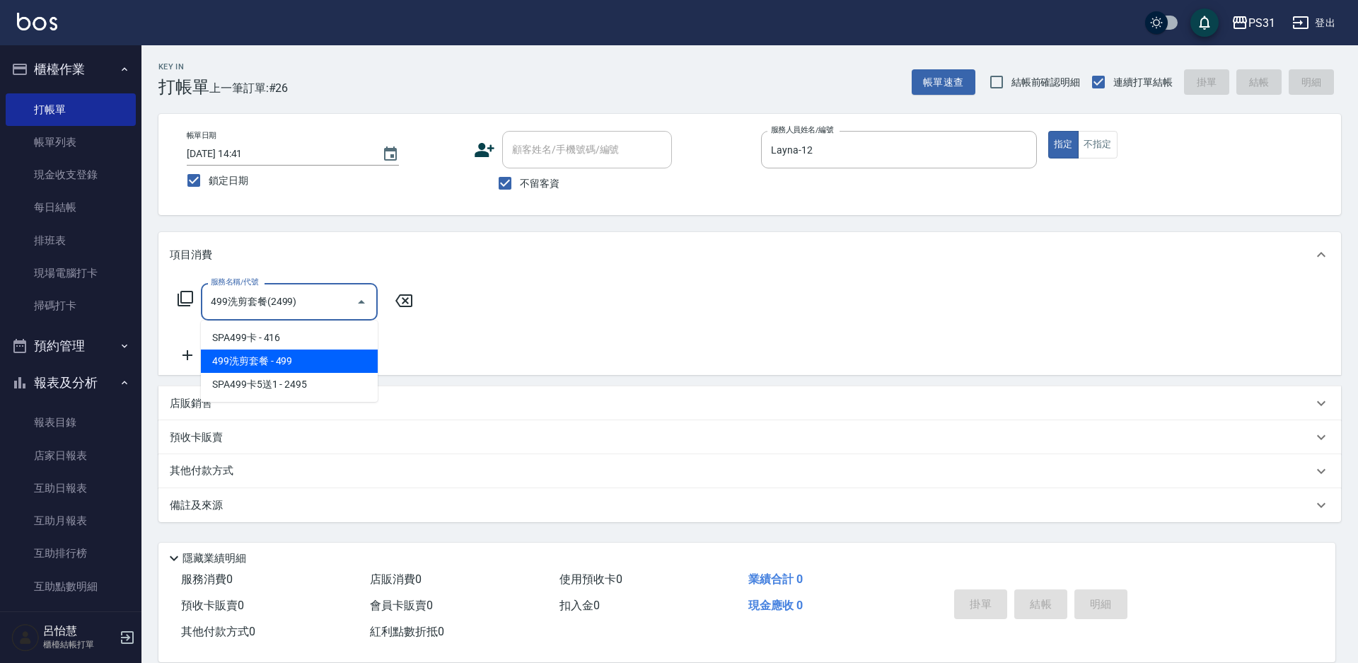
type input "499洗剪套餐(2499)"
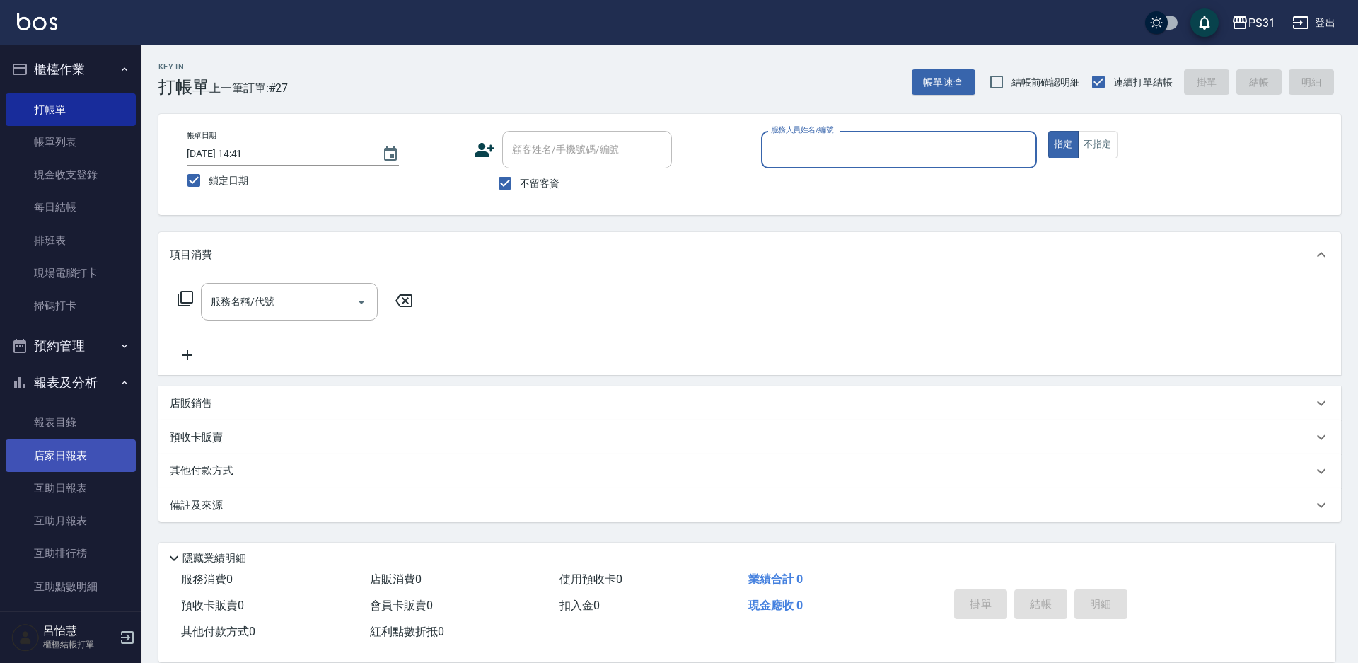
click at [59, 447] on link "店家日報表" at bounding box center [71, 455] width 130 height 33
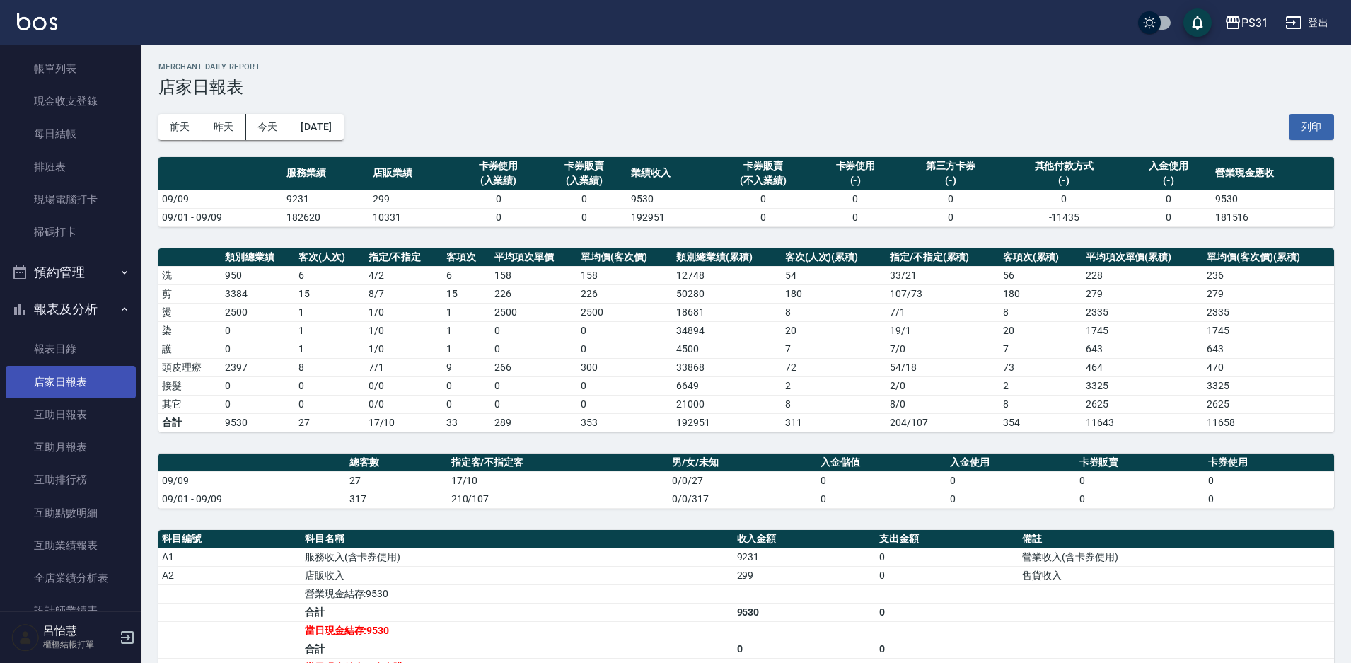
scroll to position [283, 0]
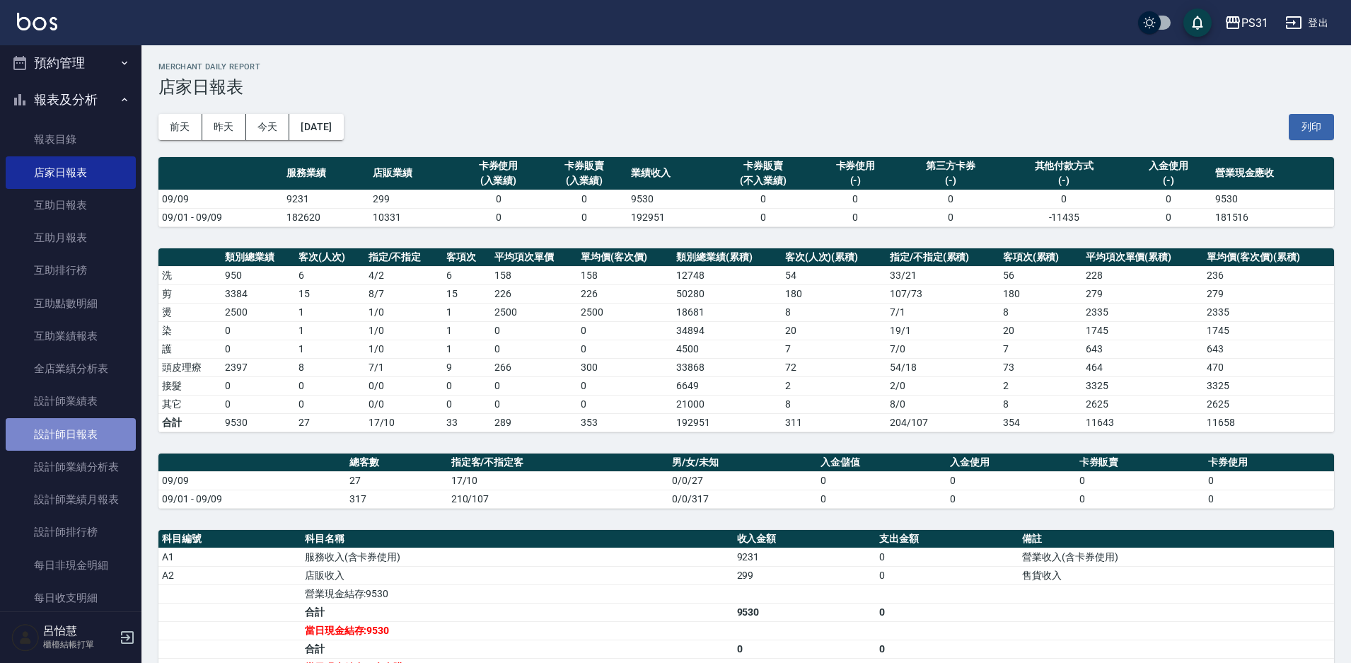
click at [91, 439] on link "設計師日報表" at bounding box center [71, 434] width 130 height 33
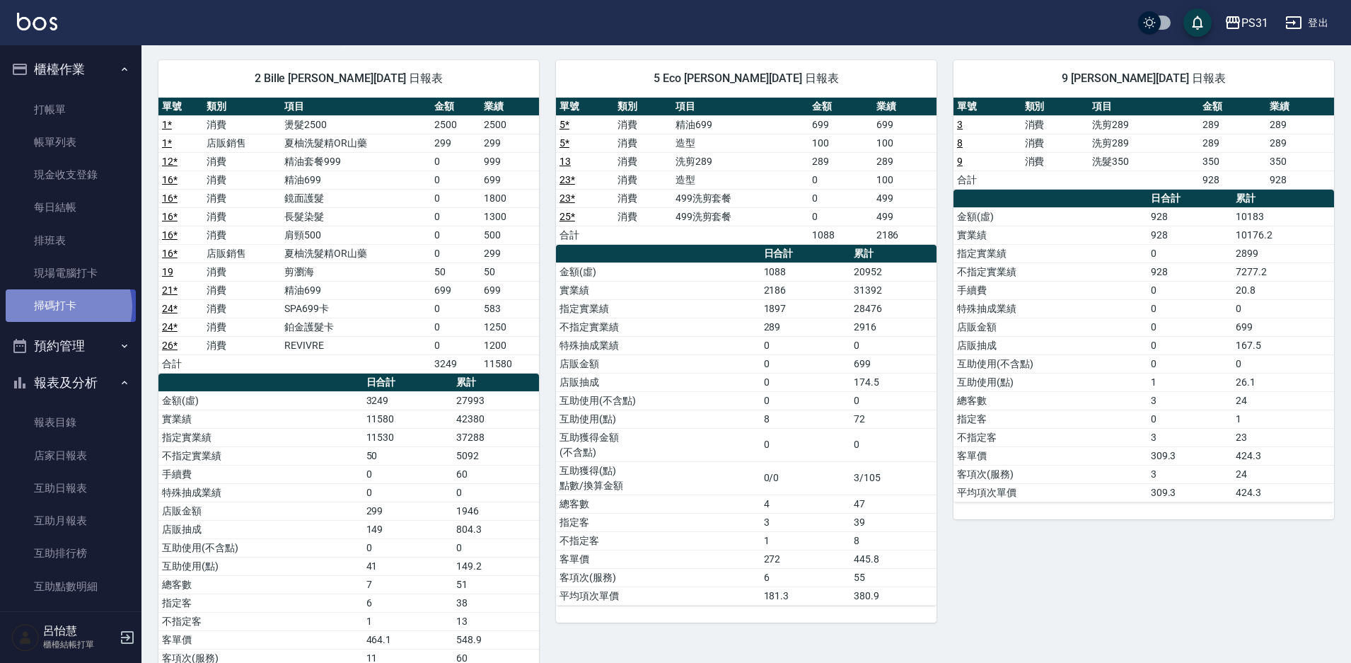
click at [66, 307] on link "掃碼打卡" at bounding box center [71, 305] width 130 height 33
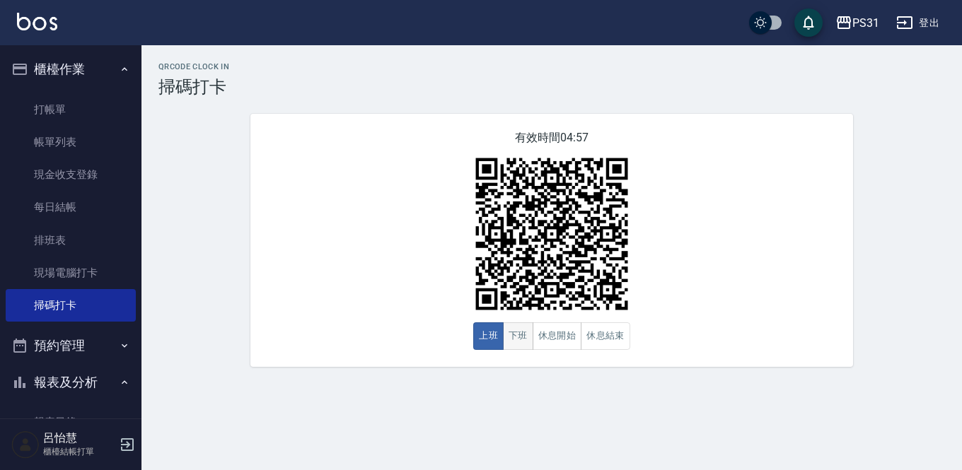
click at [523, 334] on button "下班" at bounding box center [518, 337] width 30 height 28
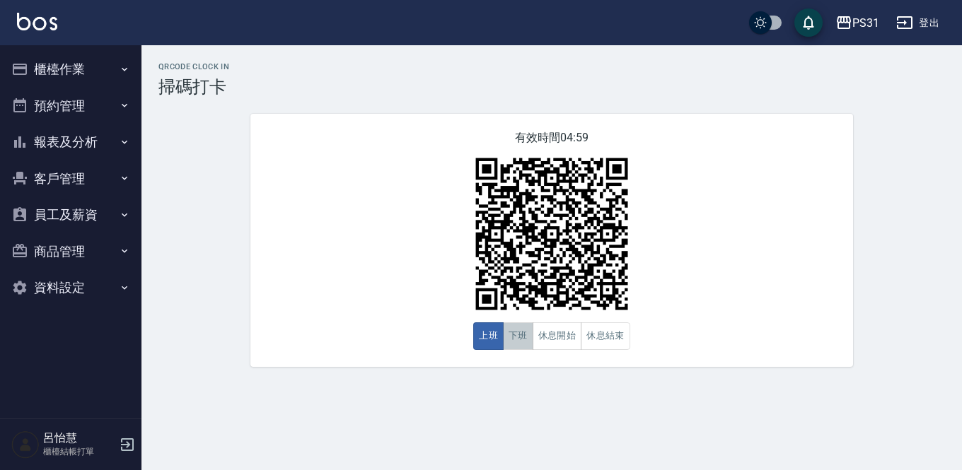
click at [523, 340] on button "下班" at bounding box center [518, 337] width 30 height 28
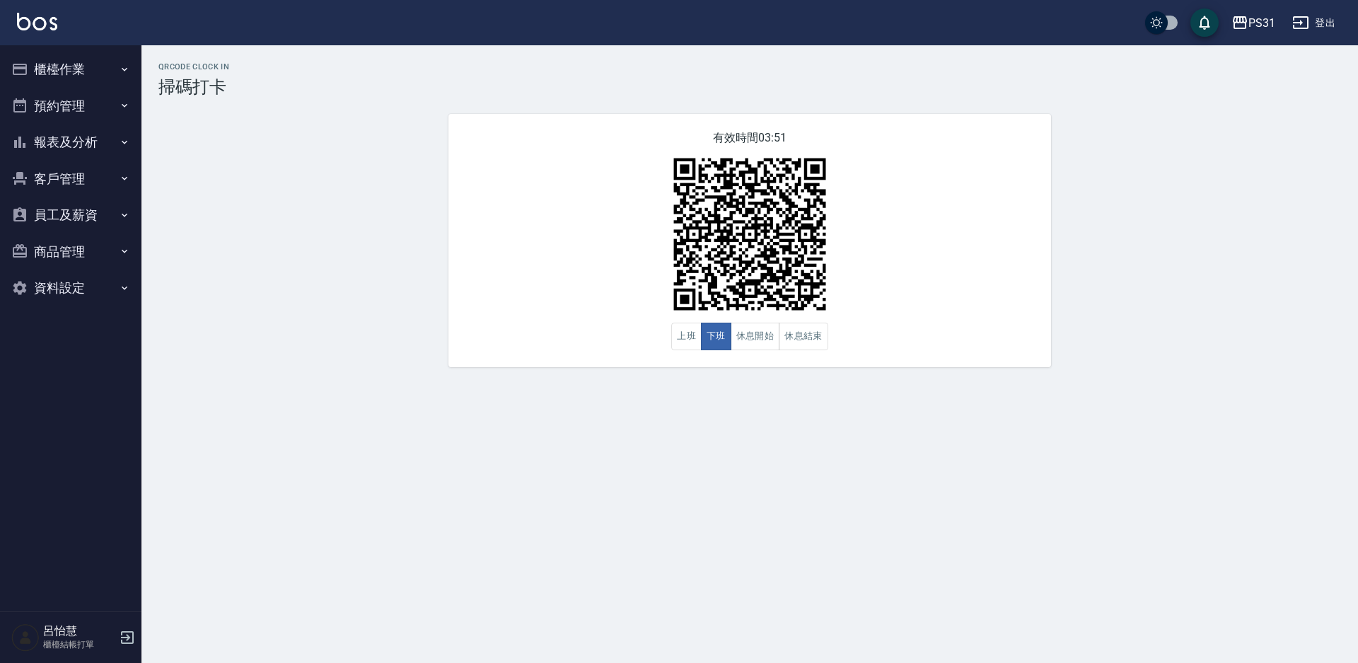
click at [53, 71] on button "櫃檯作業" at bounding box center [71, 69] width 130 height 37
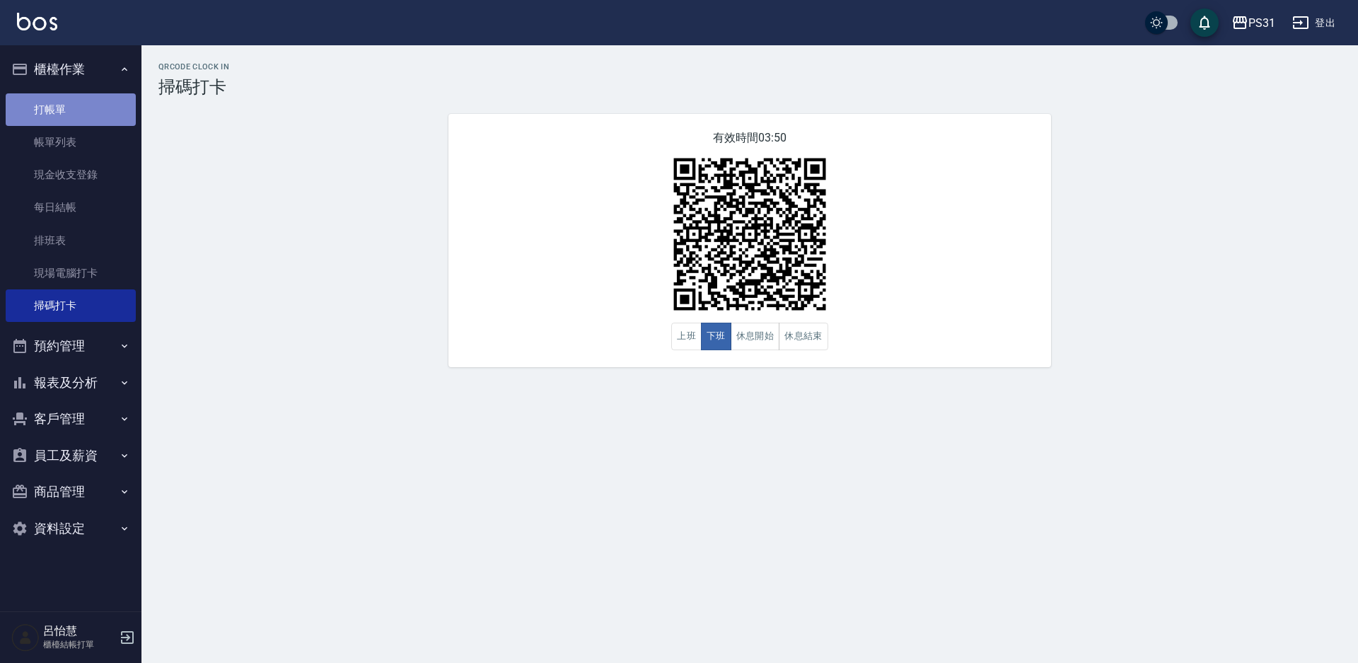
click at [76, 120] on link "打帳單" at bounding box center [71, 109] width 130 height 33
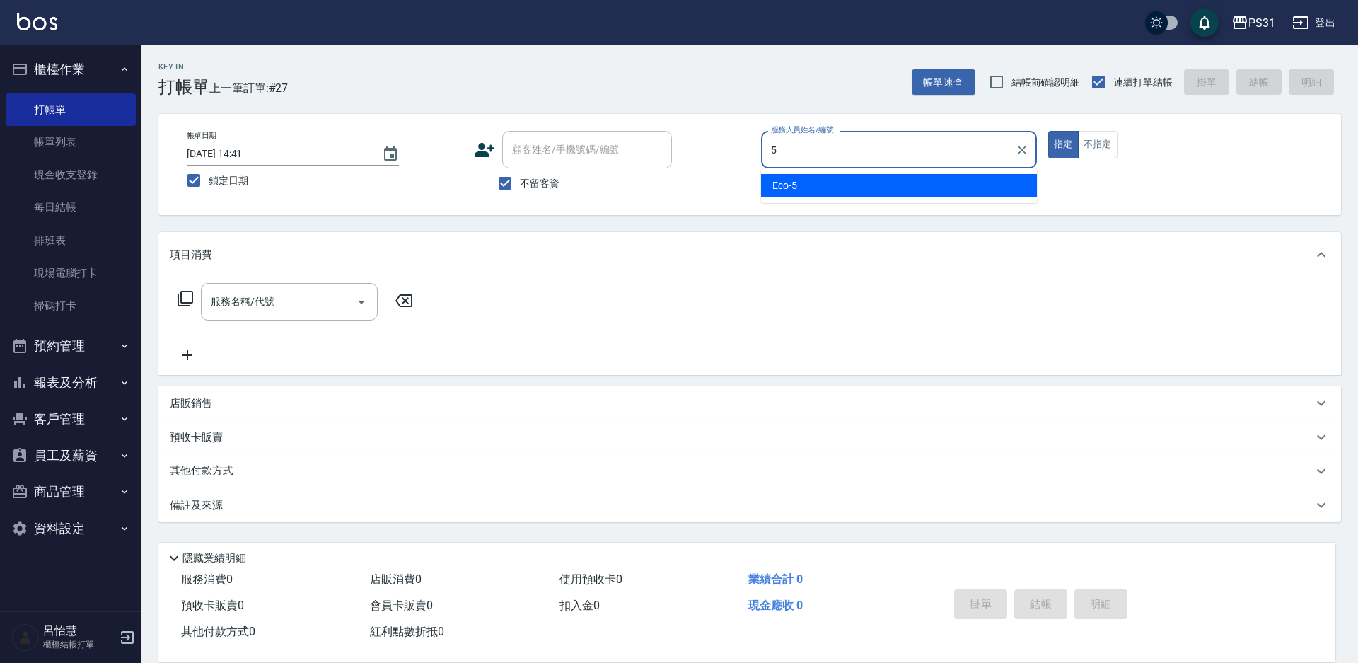
type input "Eco-5"
type button "true"
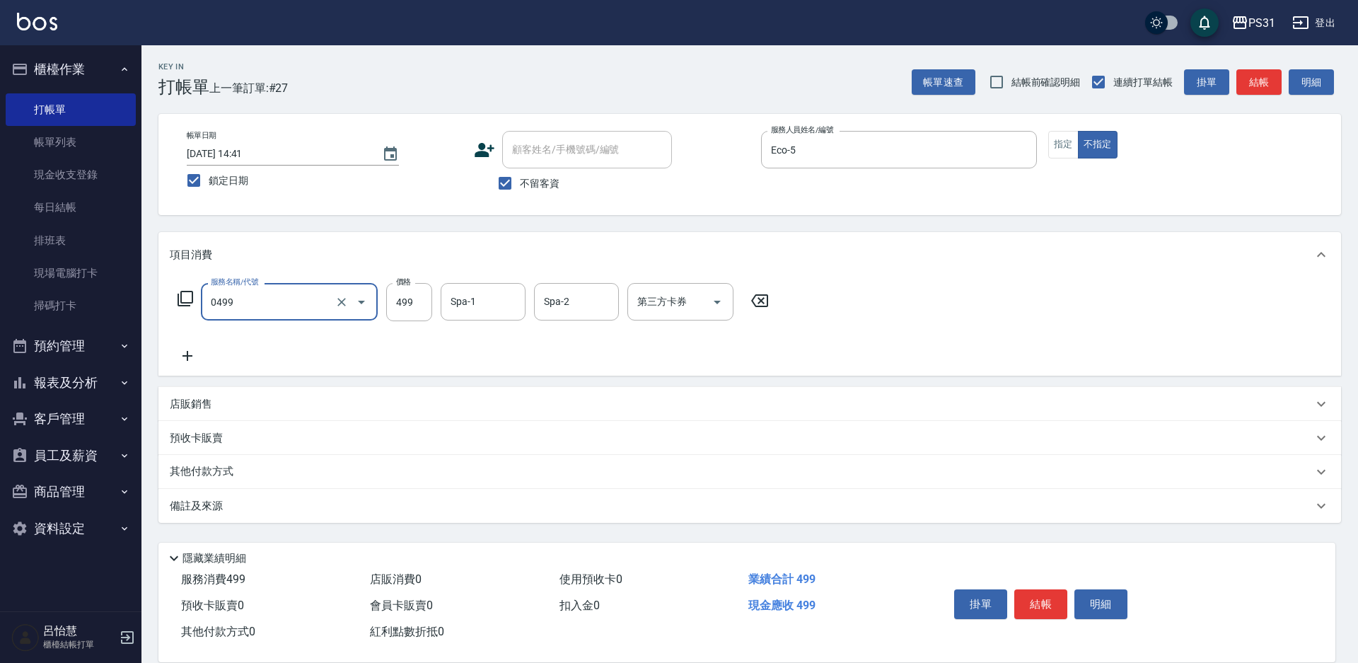
type input "[PERSON_NAME]spa(0499)"
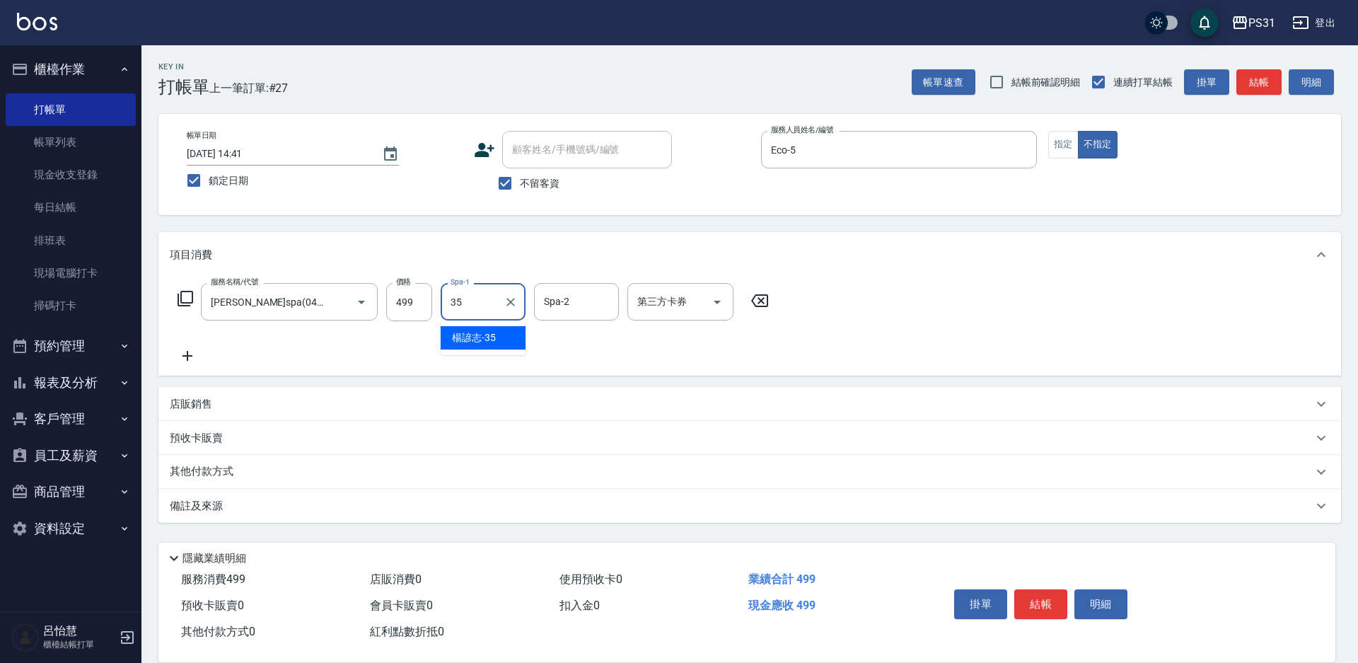
type input "楊諺志-35"
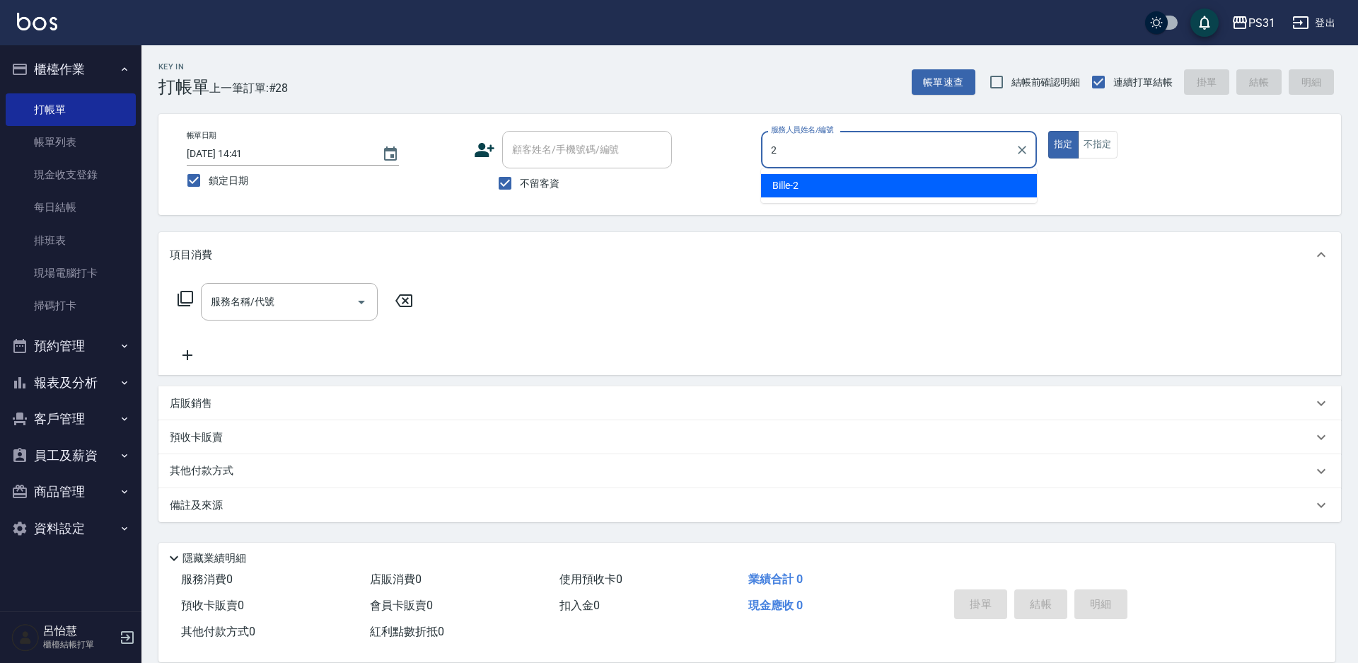
type input "Bille-2"
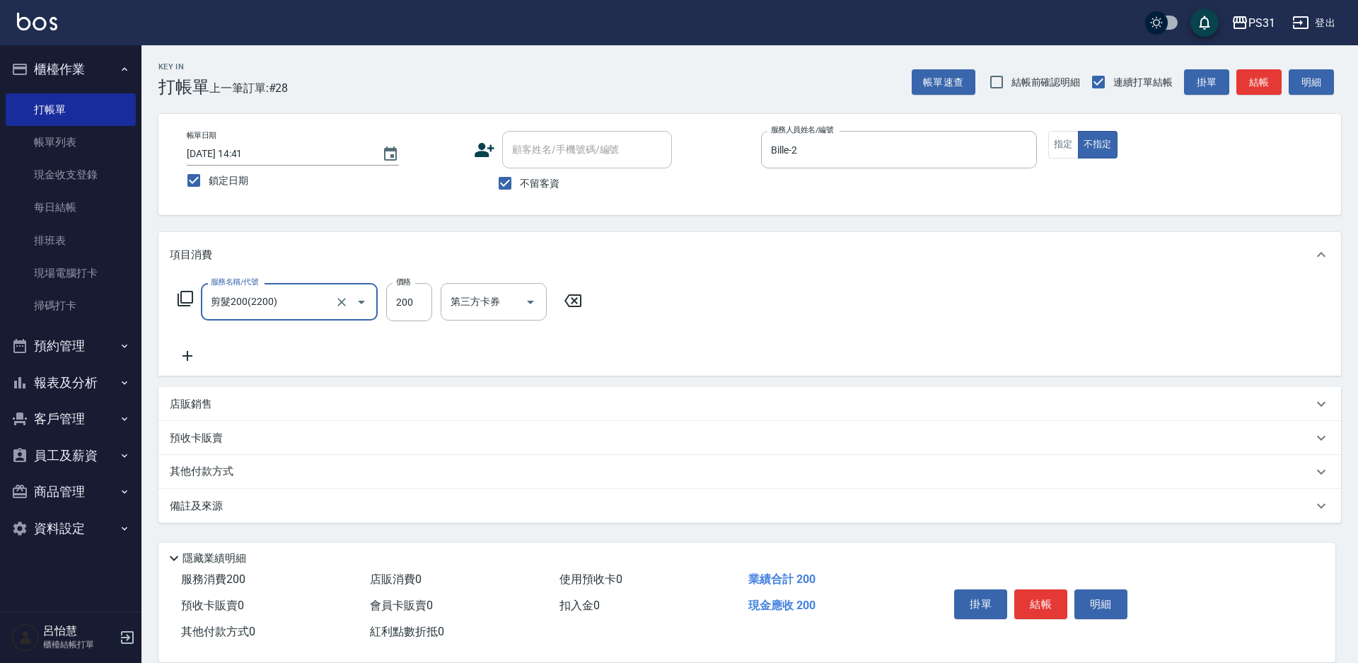
type input "剪髮200(2200)"
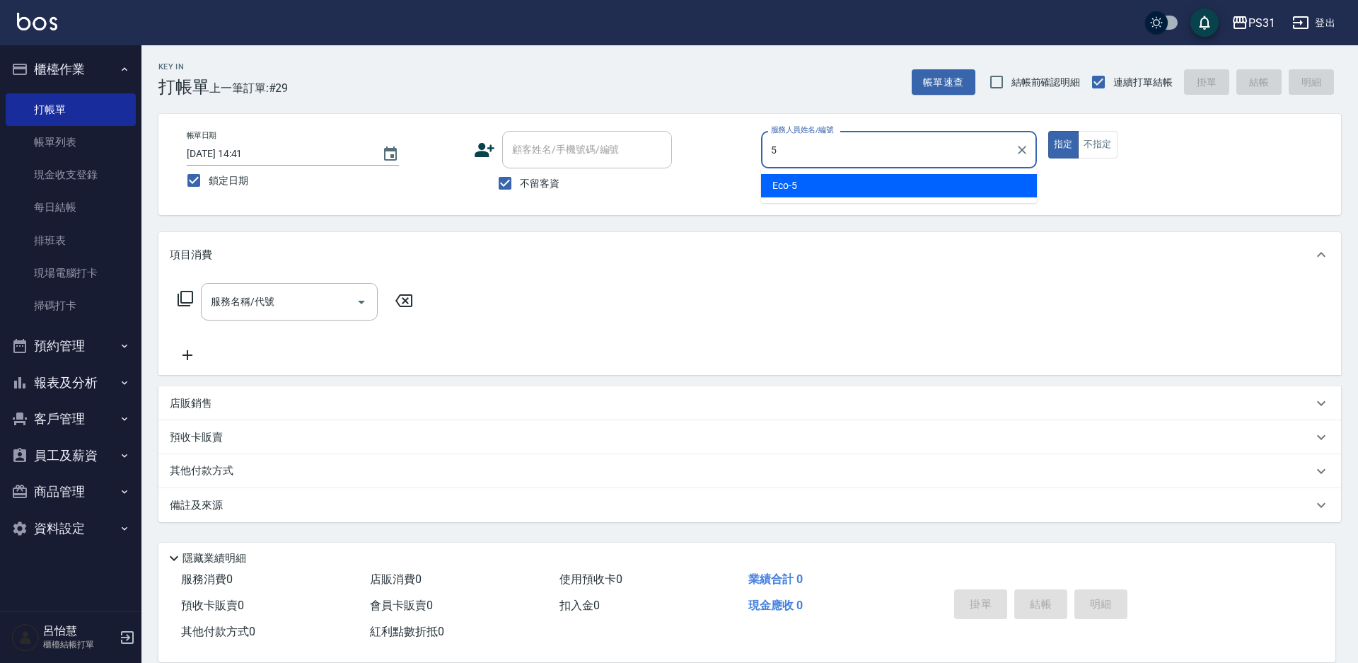
type input "Eco-5"
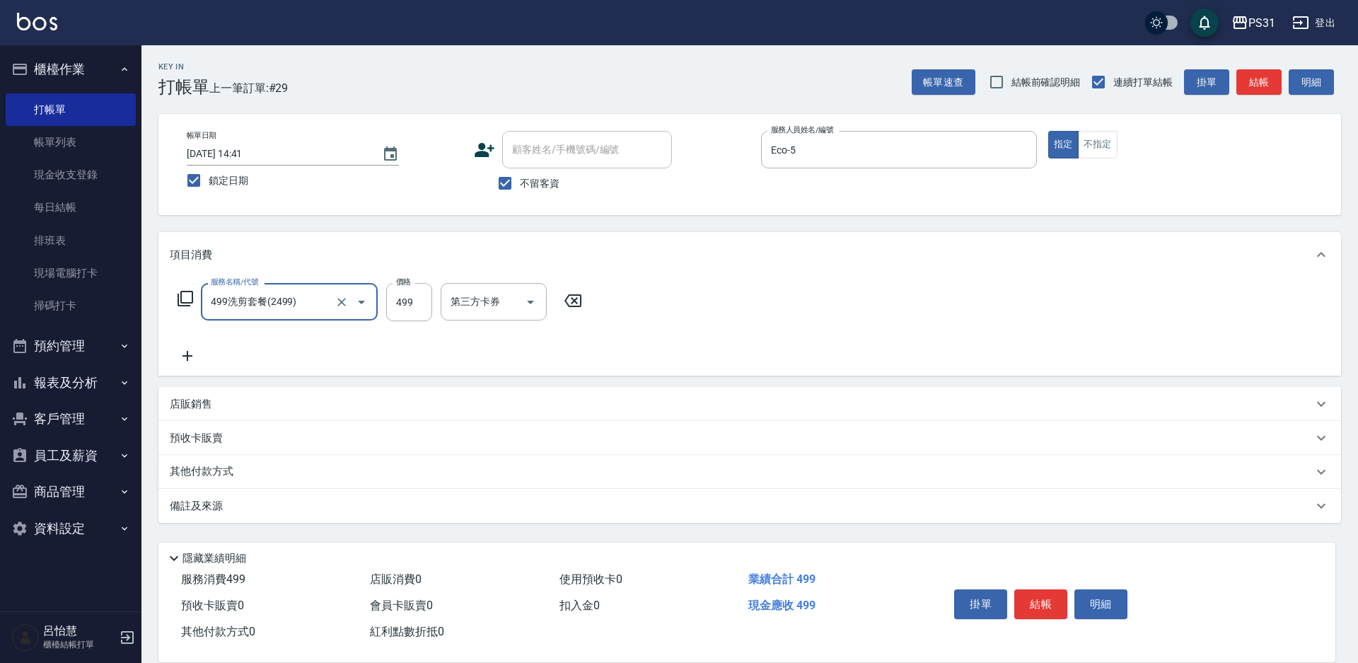
type input "499洗剪套餐(2499)"
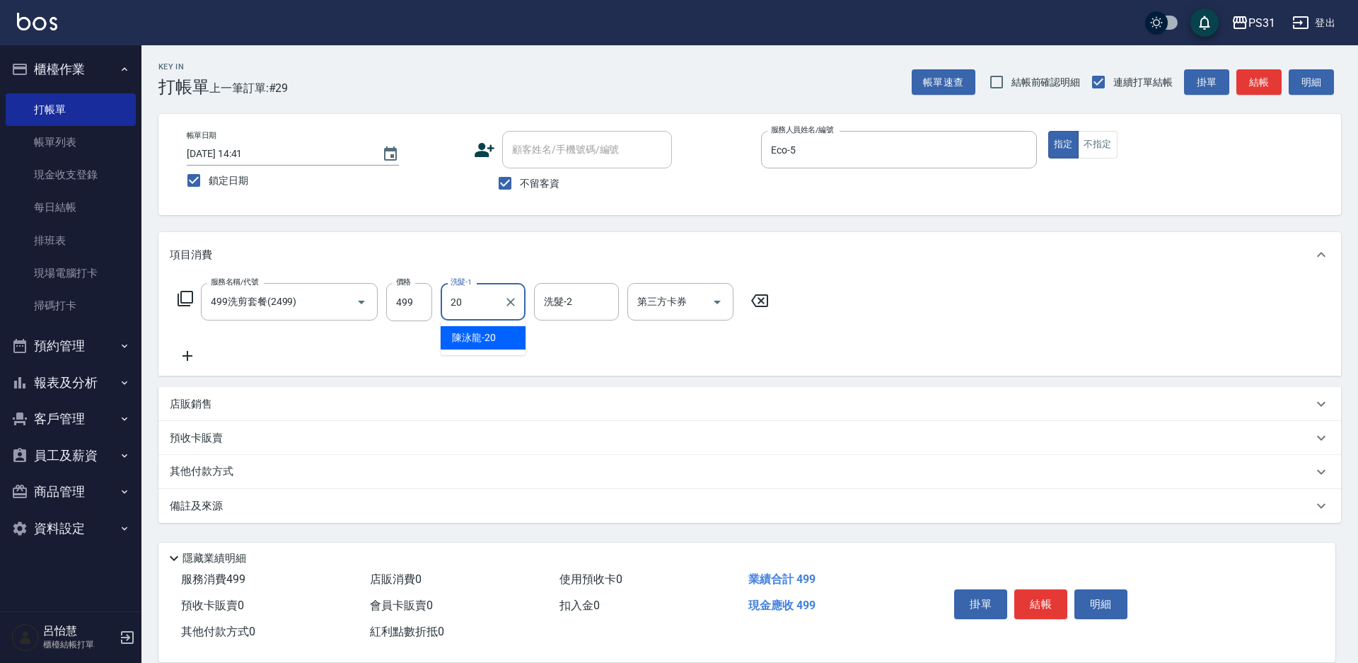
type input "陳泳龍-20"
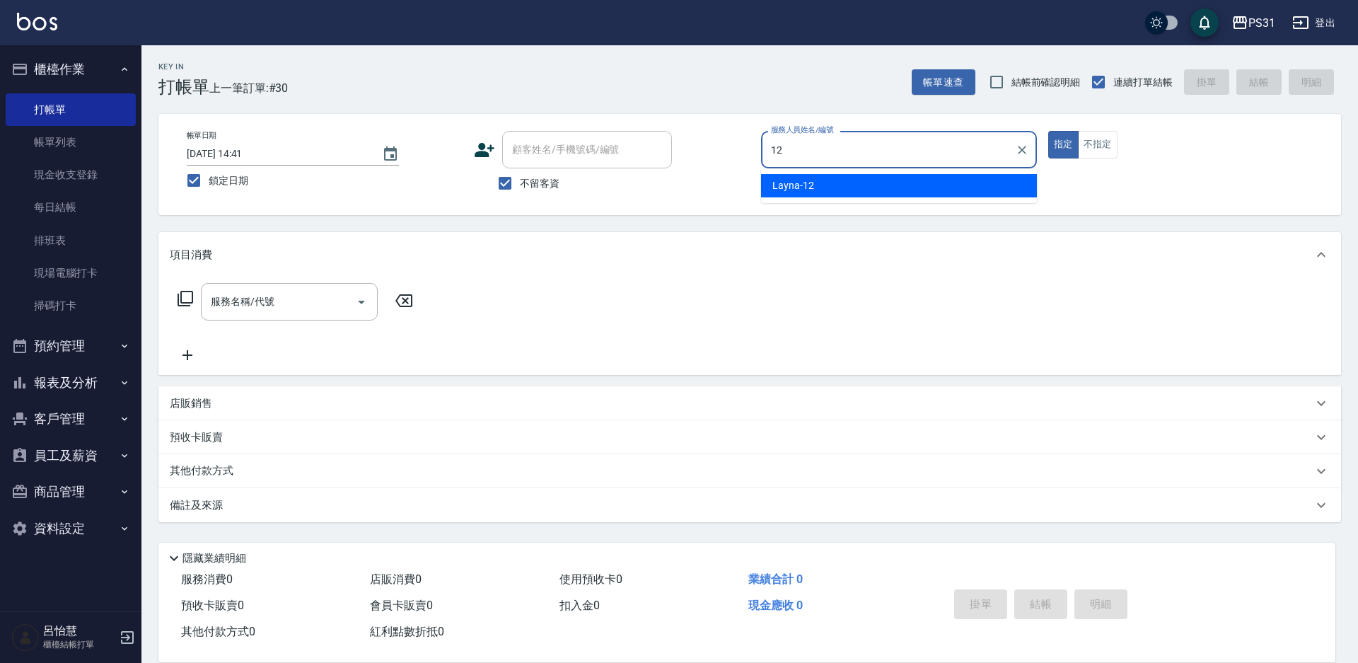
type input "Layna-12"
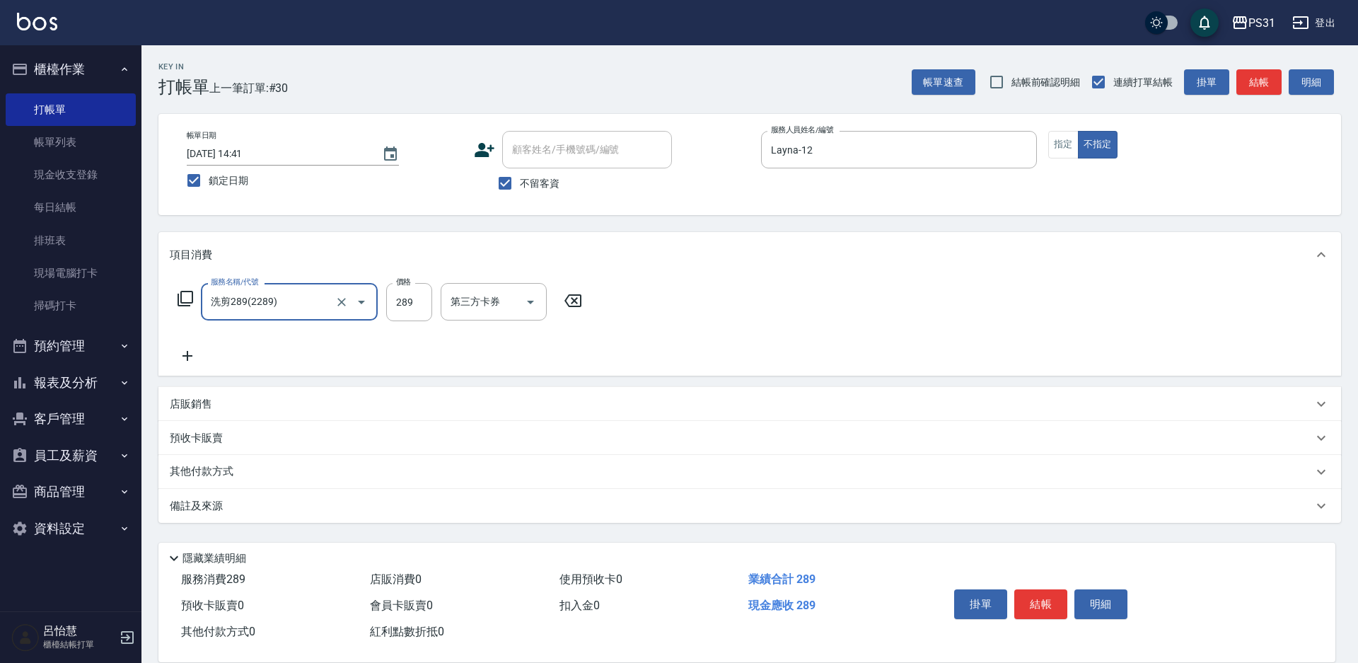
type input "洗剪289(2289)"
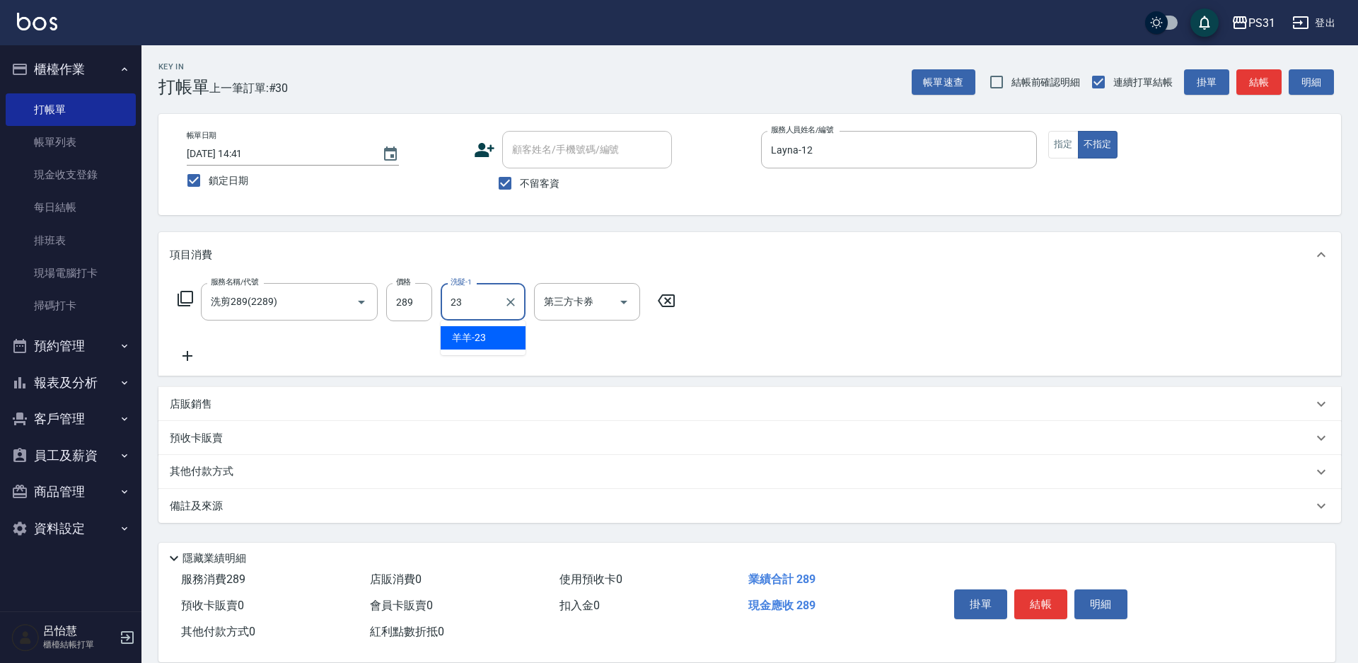
type input "羊羊-23"
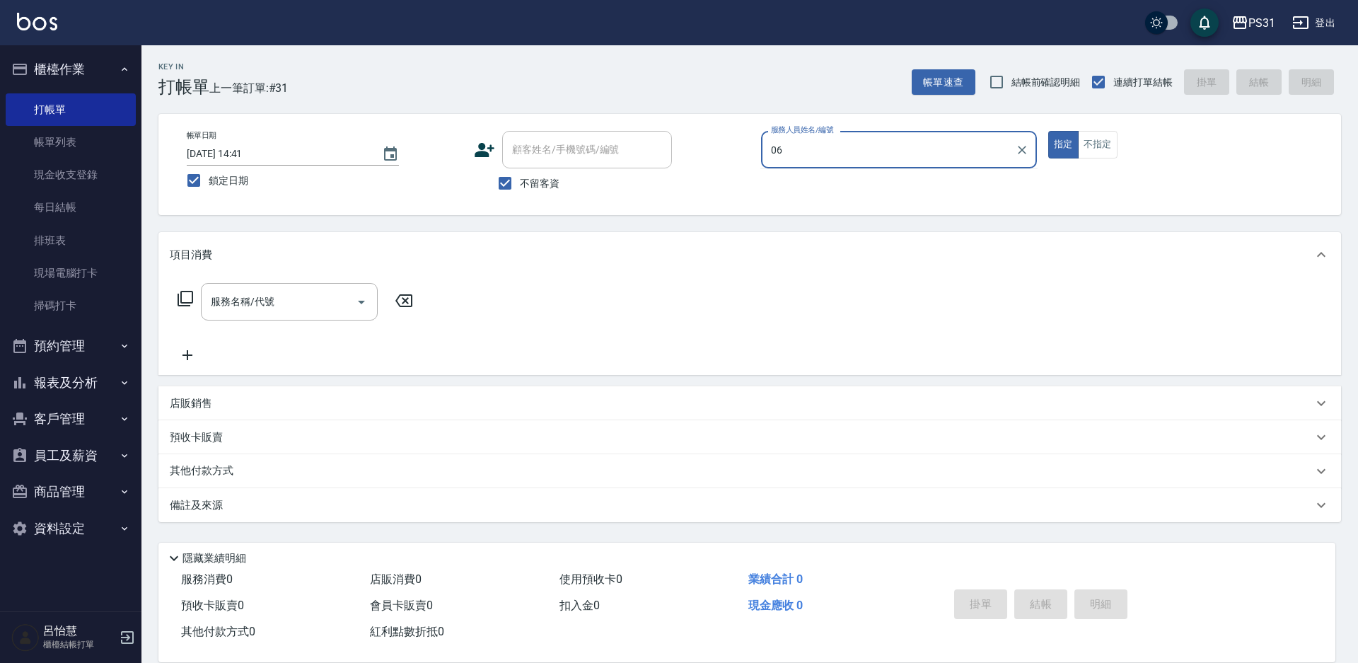
type input "0"
type input "Eco-5"
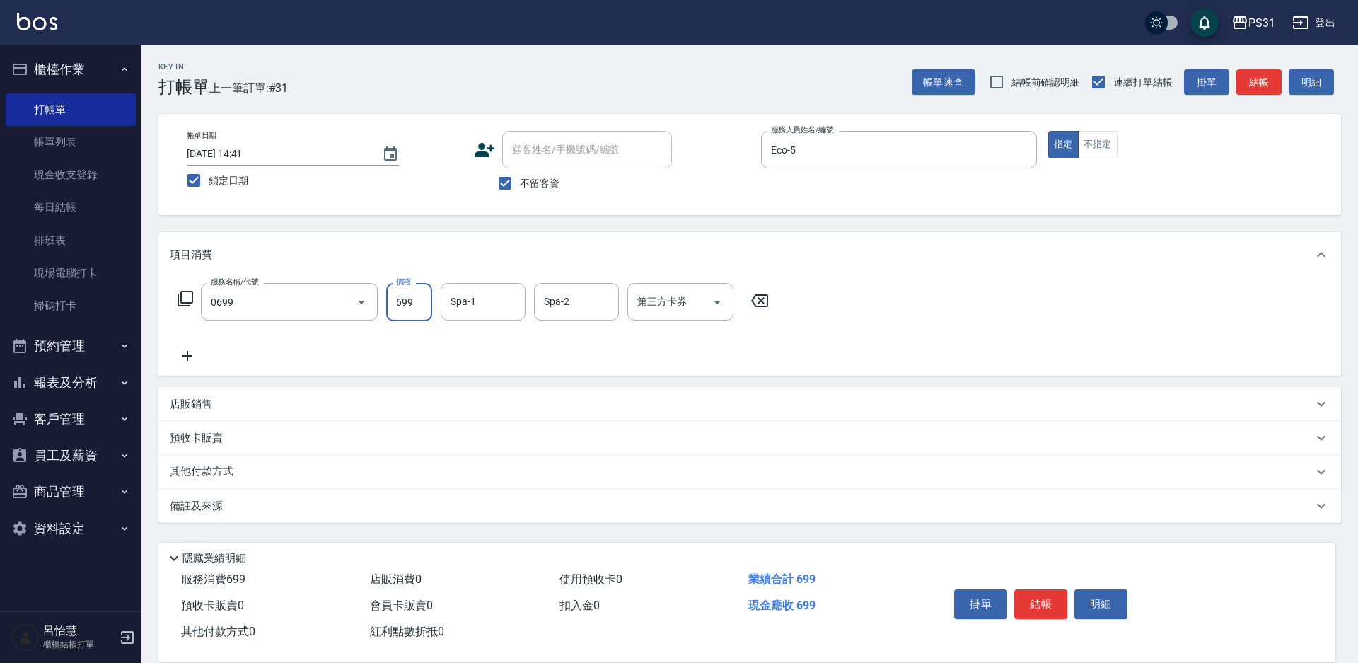
type input "精油699(0699)"
type input "[PERSON_NAME]-34"
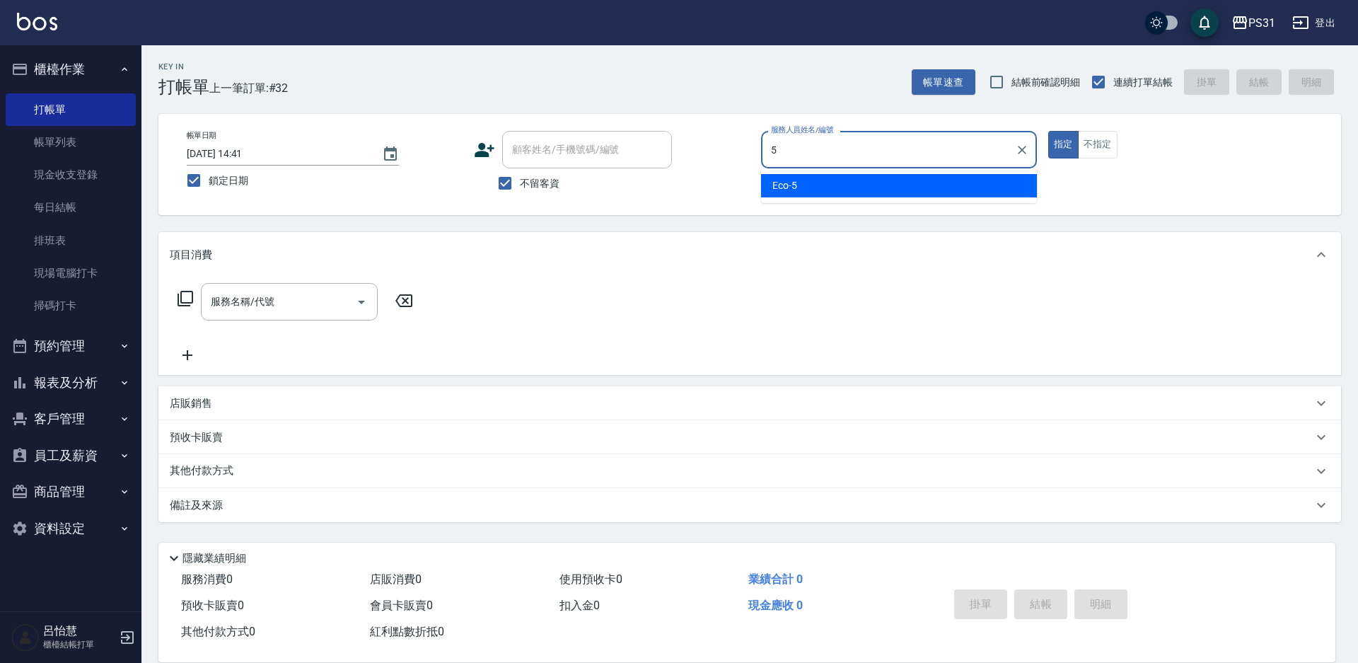
type input "Eco-5"
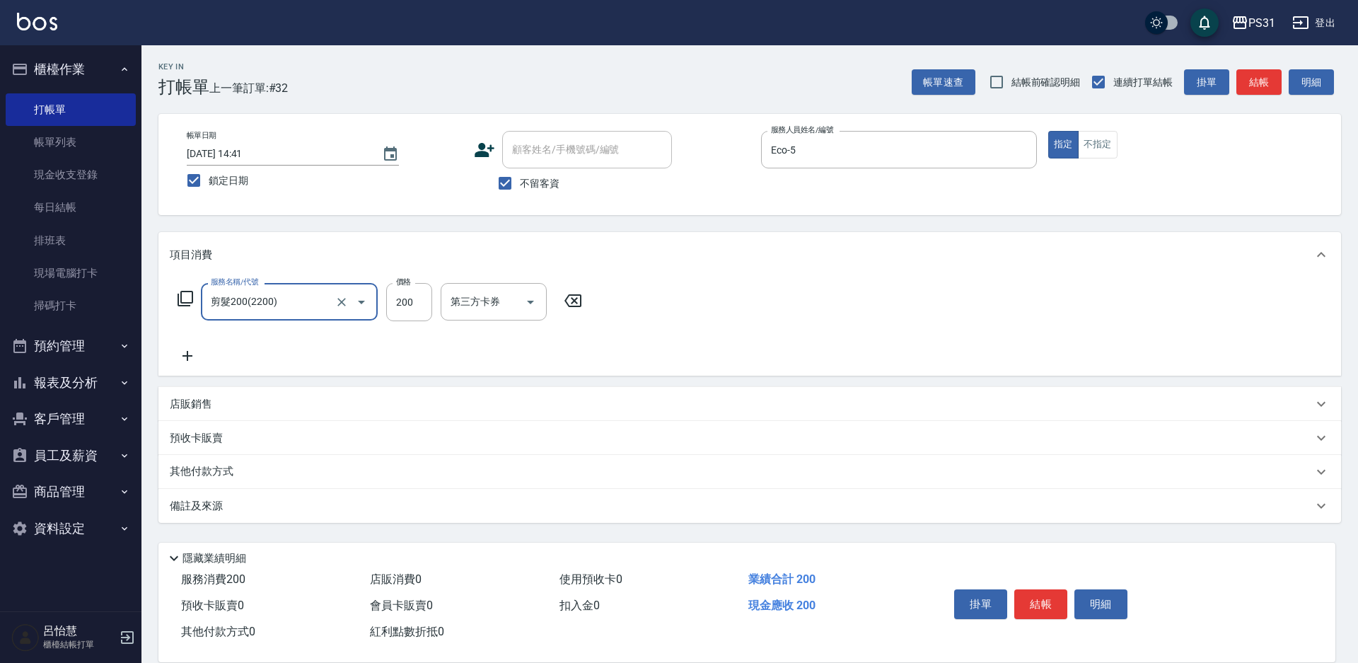
type input "剪髮200(2200)"
type input "300"
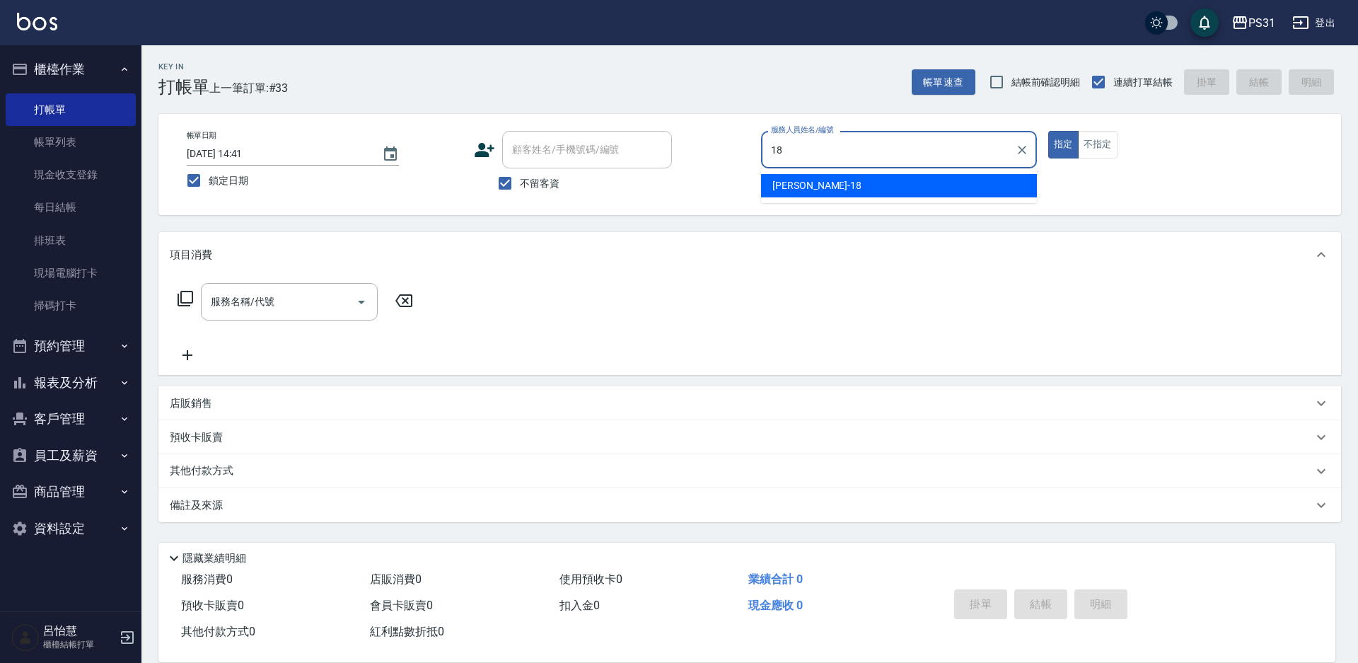
type input "[PERSON_NAME]-18"
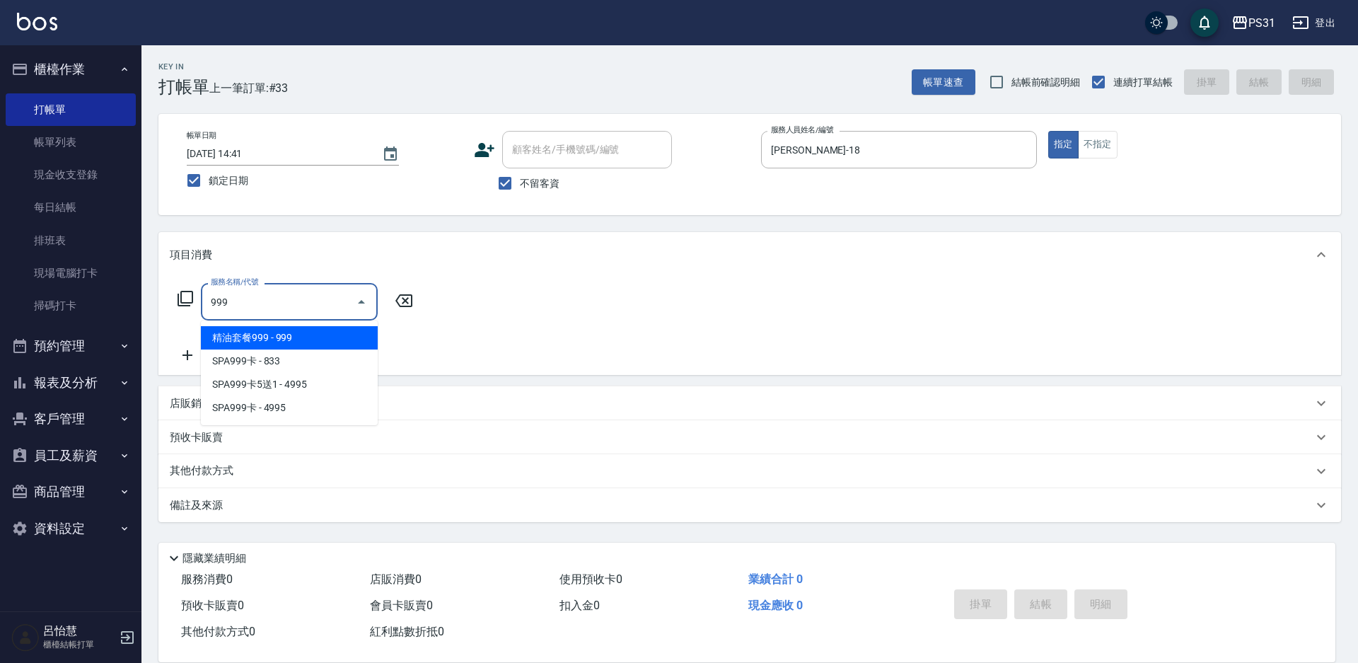
type input "精油套餐999(999)"
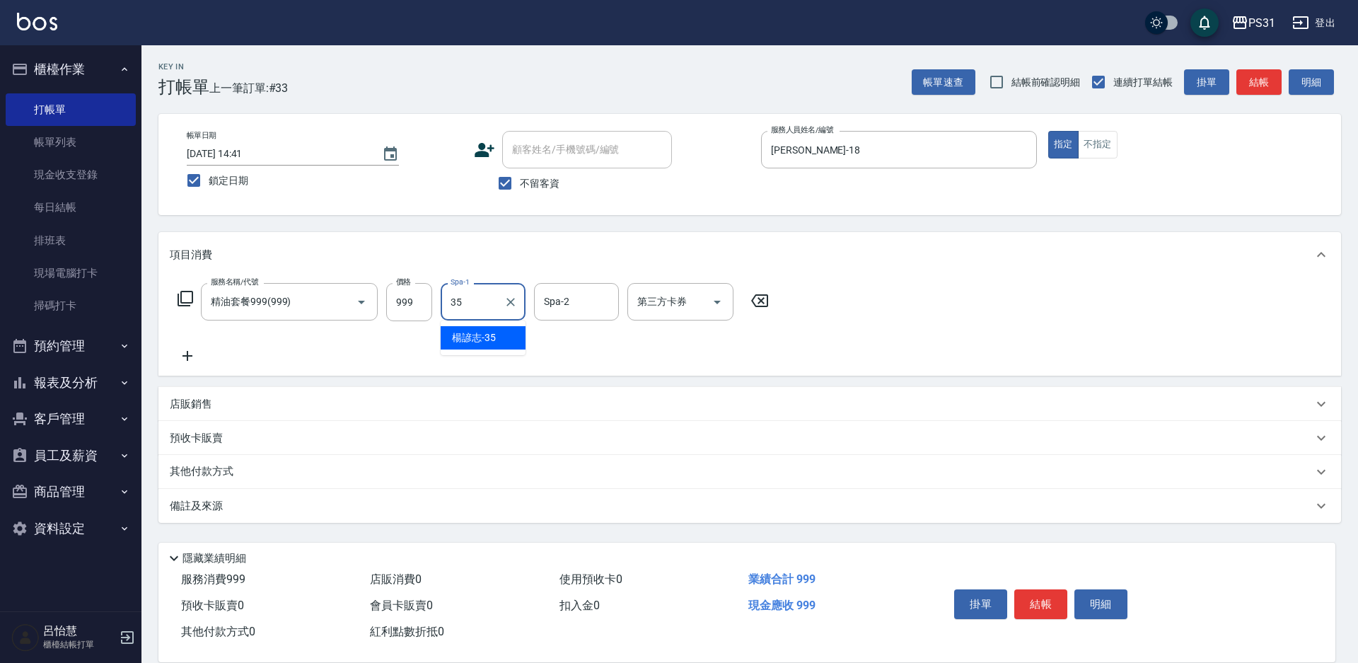
type input "楊諺志-35"
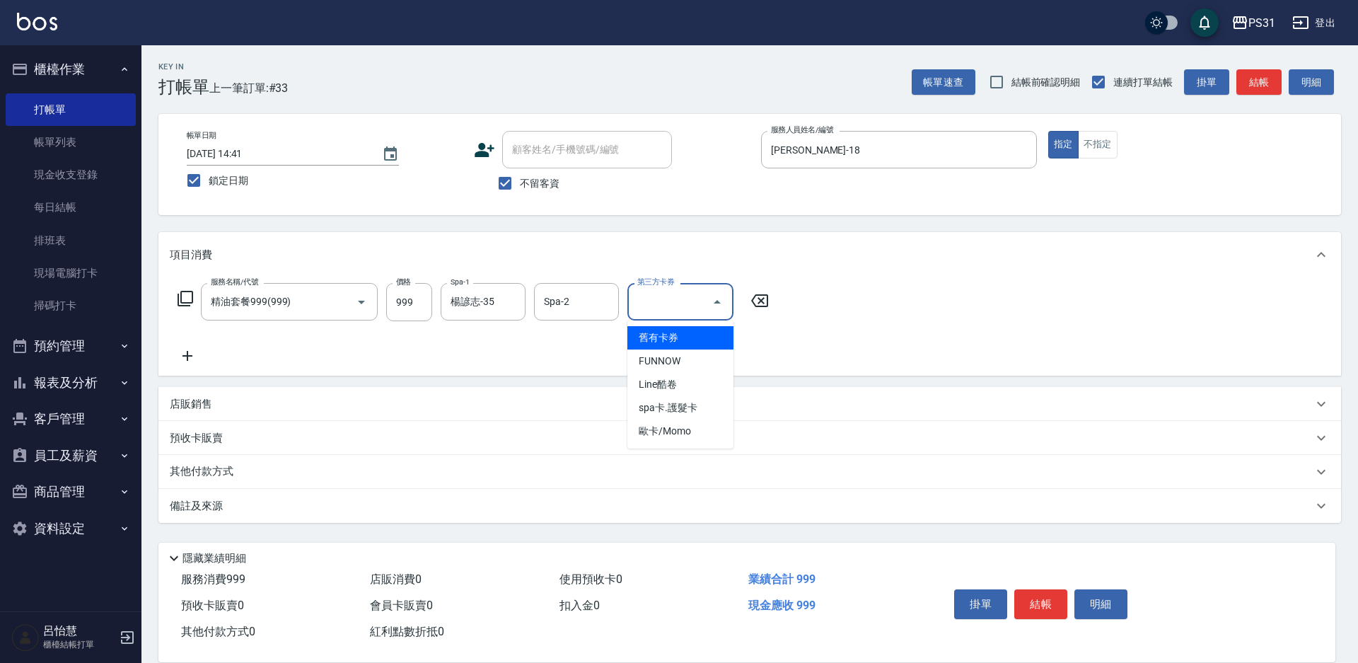
type input "舊有卡券"
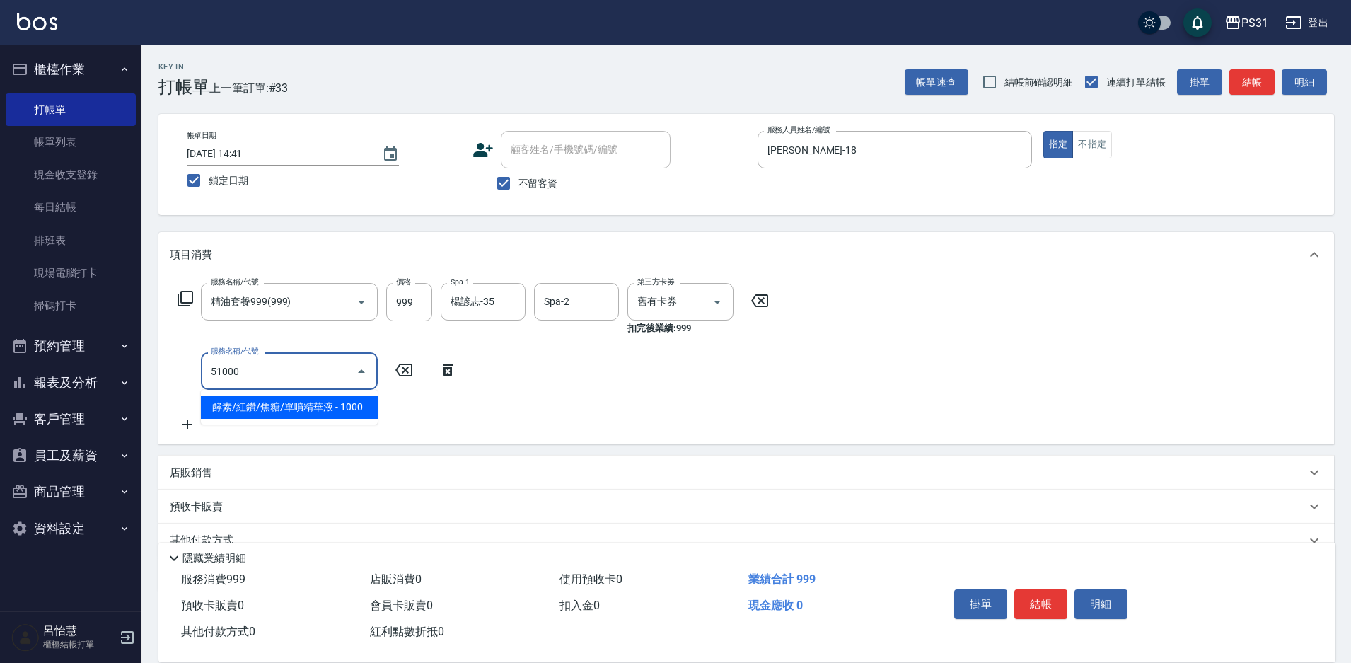
type input "酵素/紅鑽/焦糖/單噴精華液(51000)"
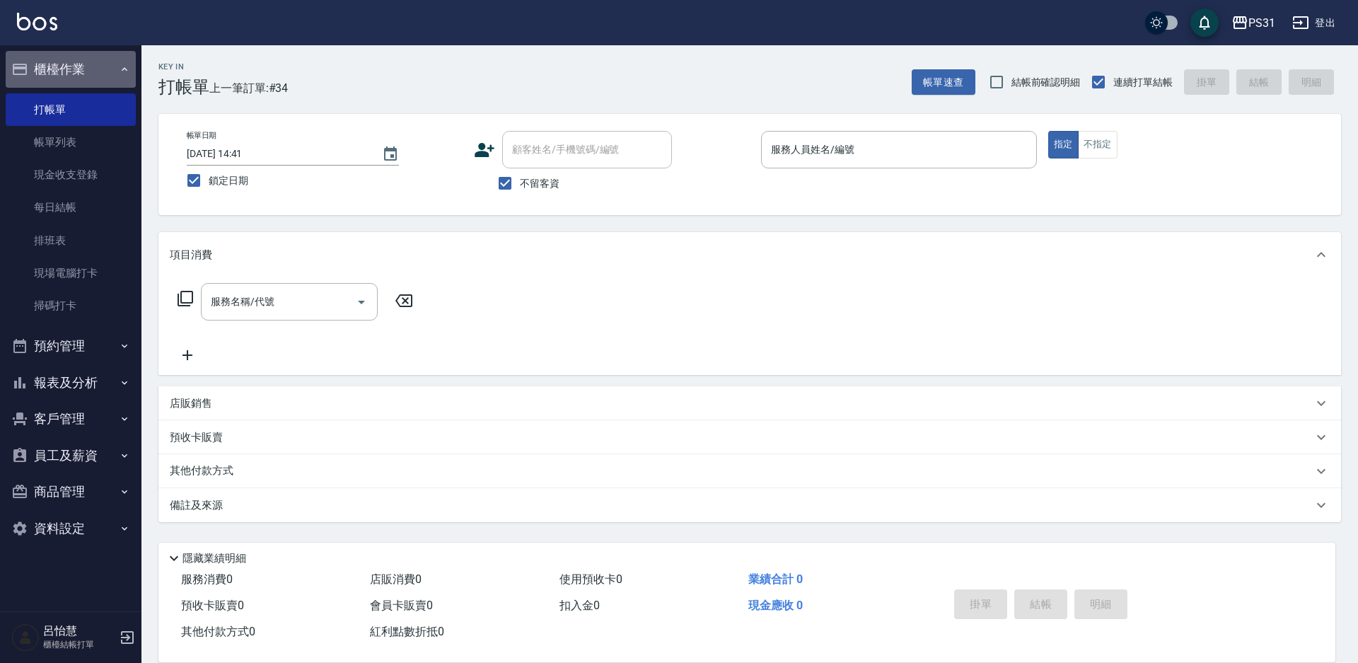
click at [98, 70] on button "櫃檯作業" at bounding box center [71, 69] width 130 height 37
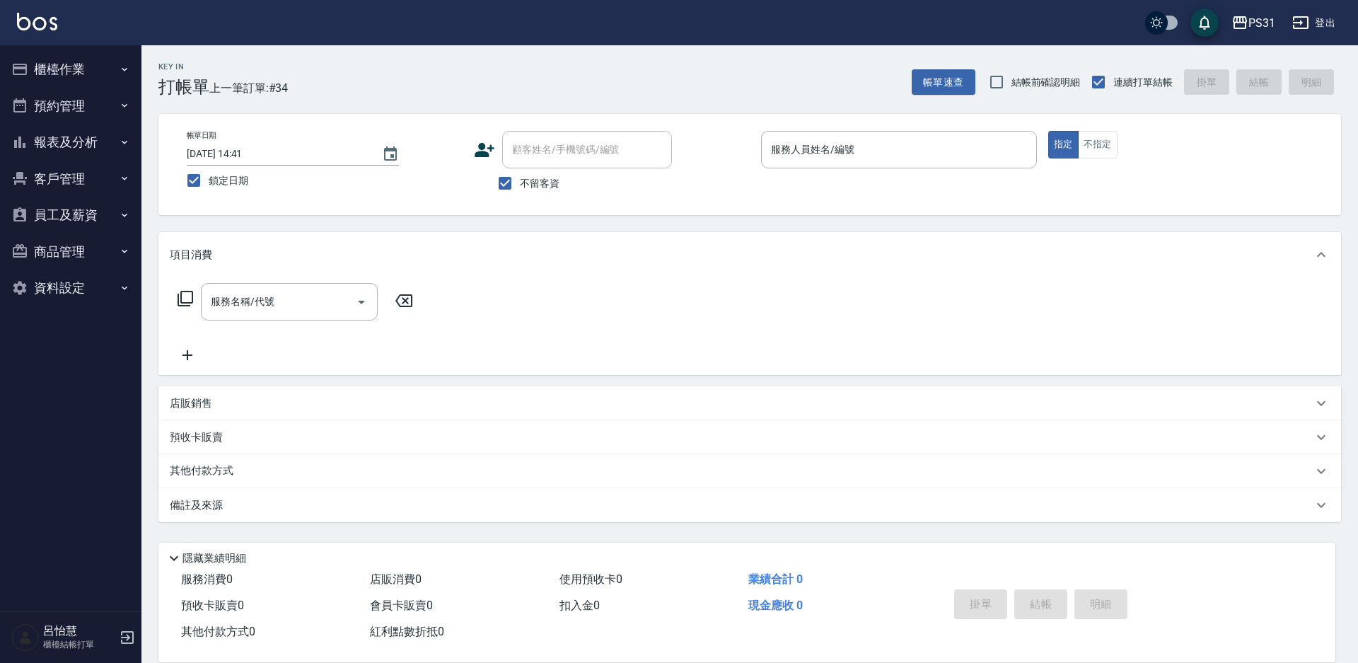
click at [105, 67] on button "櫃檯作業" at bounding box center [71, 69] width 130 height 37
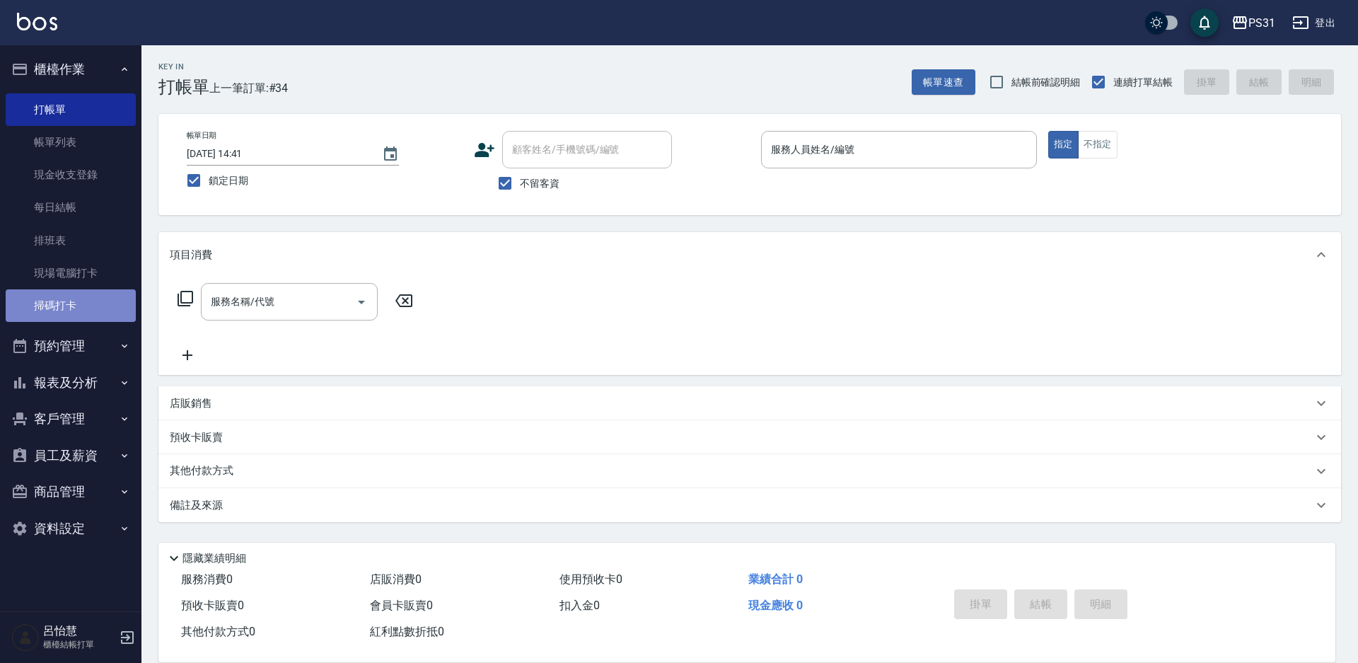
click at [48, 307] on link "掃碼打卡" at bounding box center [71, 305] width 130 height 33
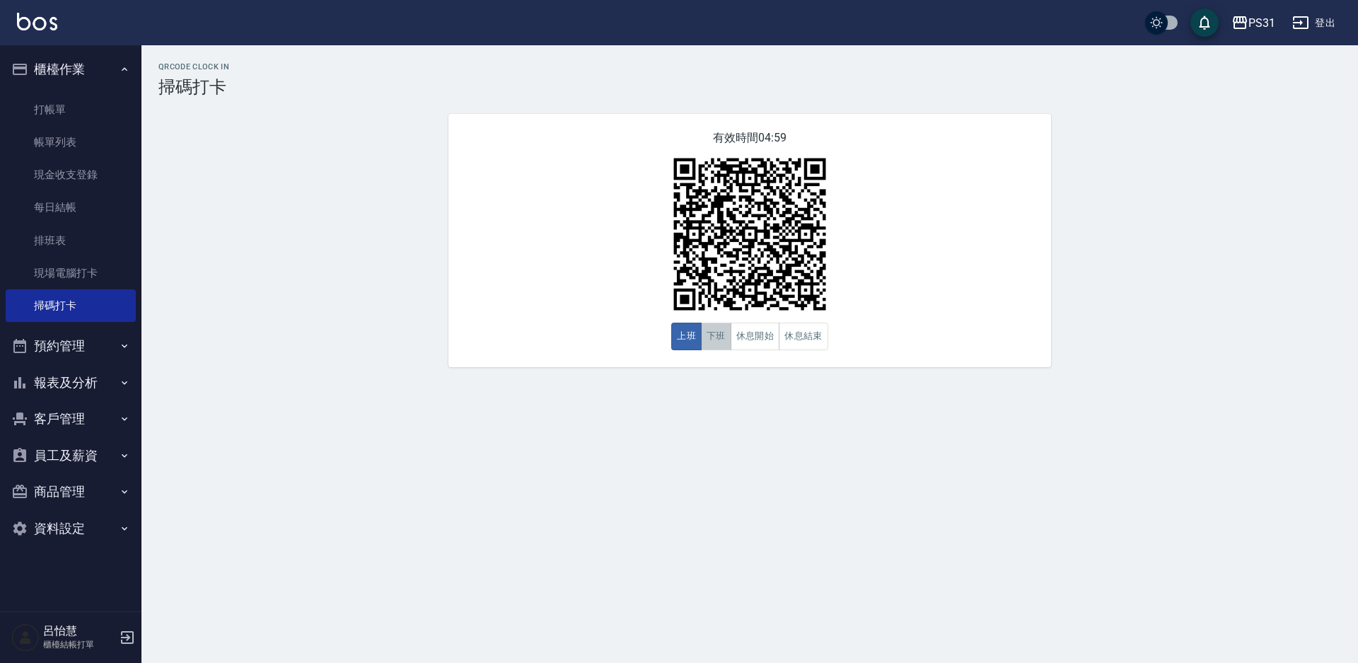
click at [718, 341] on button "下班" at bounding box center [716, 337] width 30 height 28
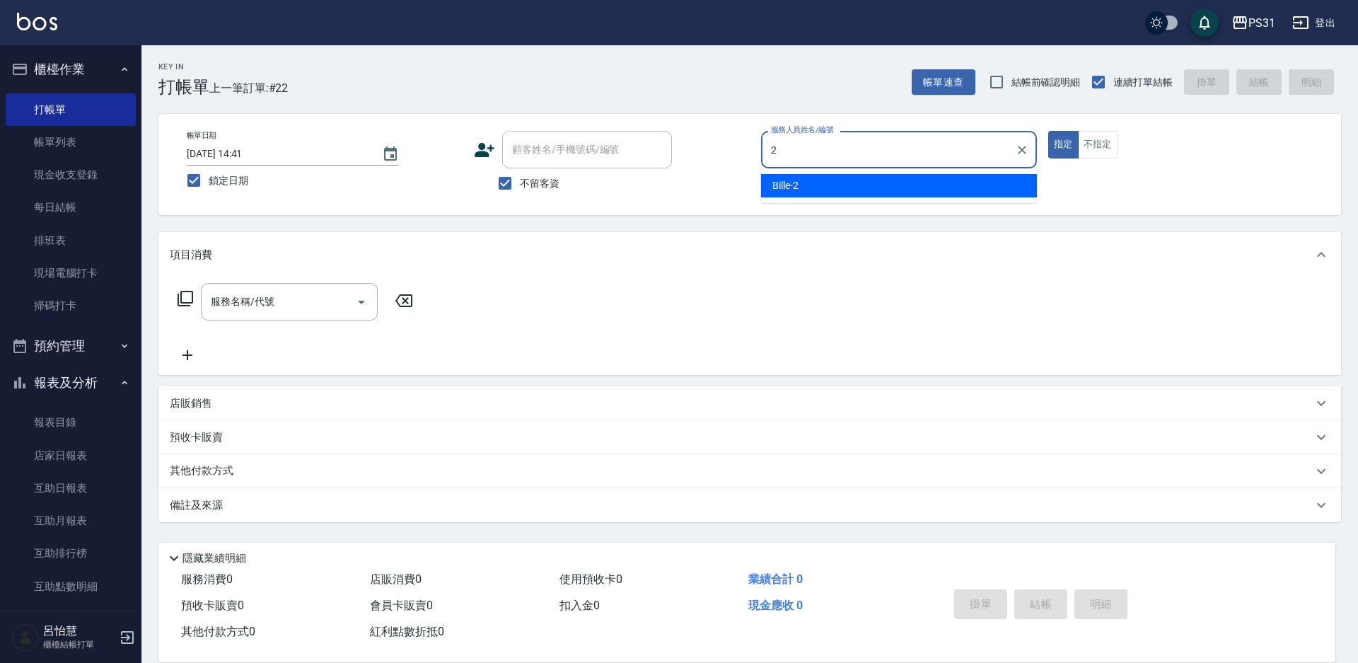
type input "2"
type button "true"
type input "Bille-2"
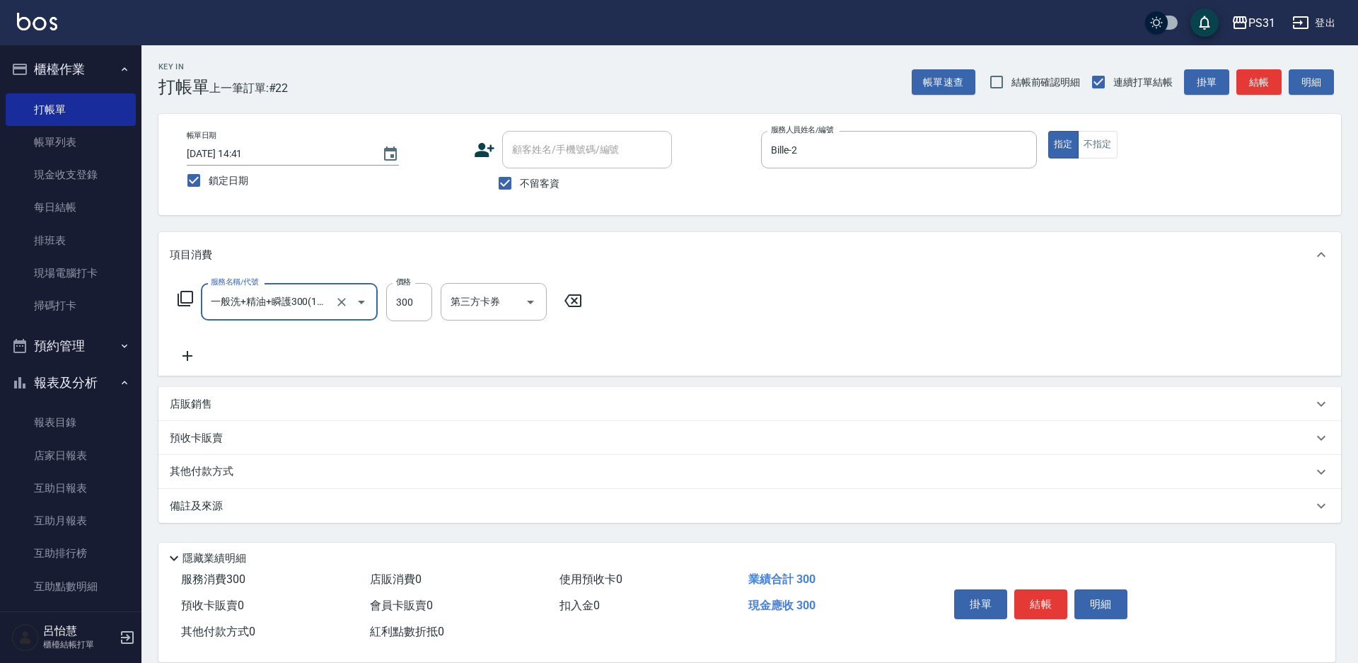
type input "一般洗+精油+瞬護300(1300)"
type input "3"
type input "2"
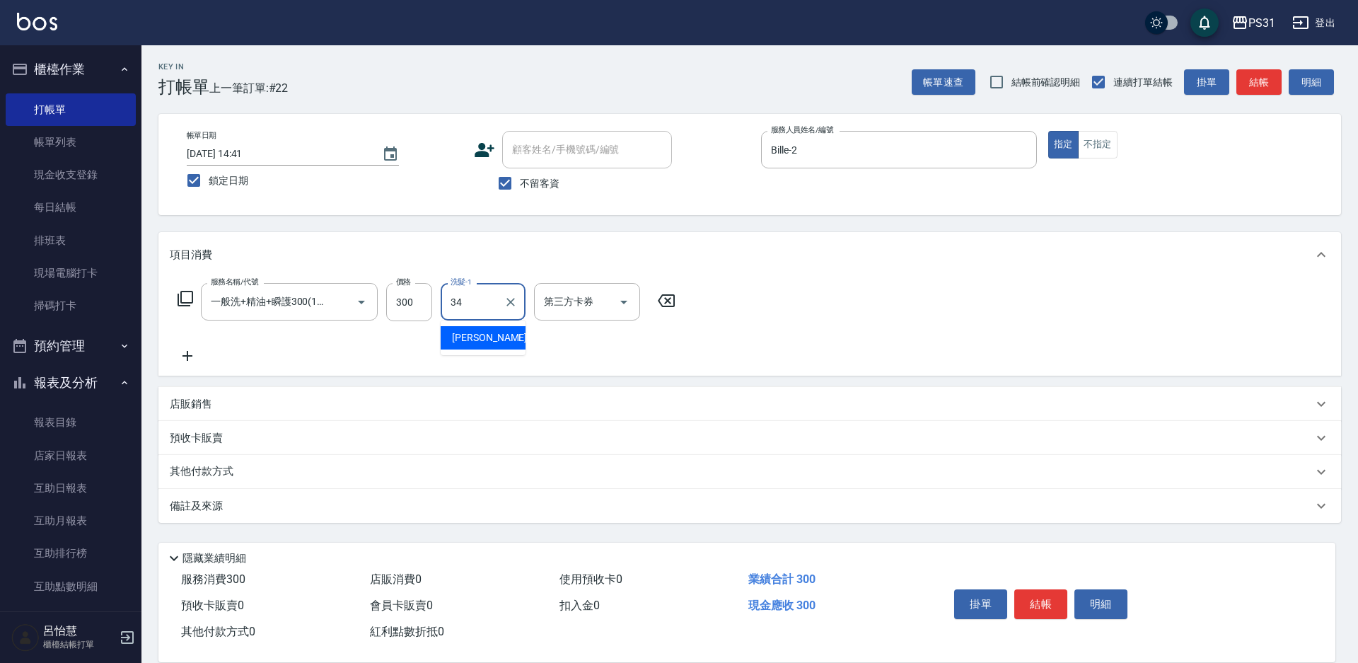
type input "[PERSON_NAME]-34"
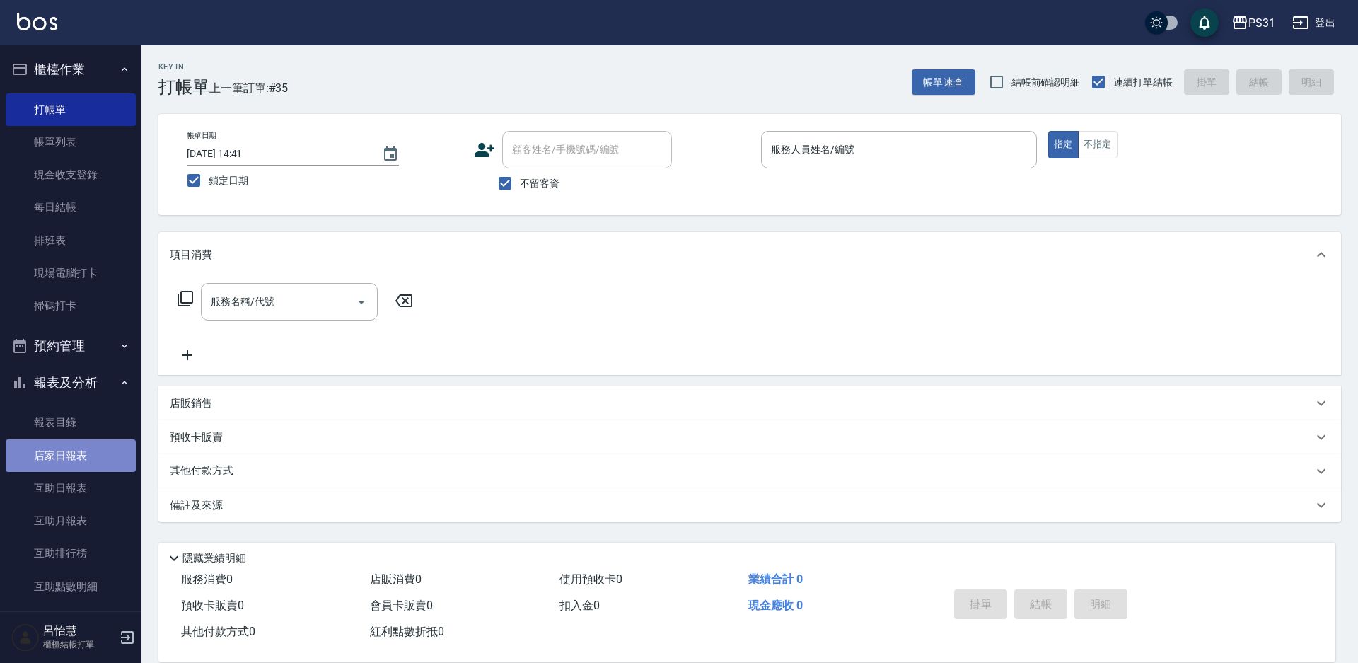
click at [112, 460] on link "店家日報表" at bounding box center [71, 455] width 130 height 33
